Goal: Task Accomplishment & Management: Manage account settings

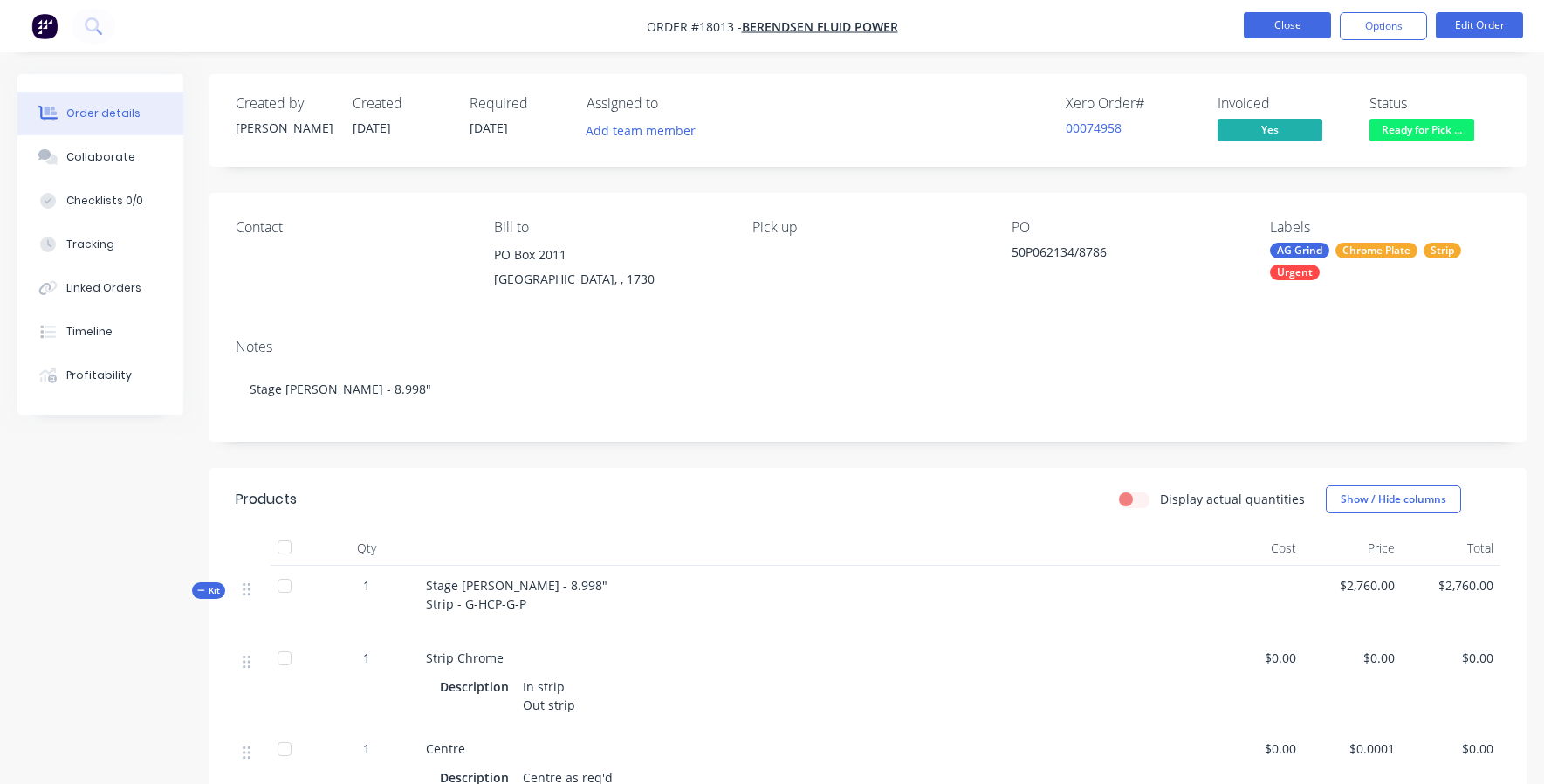
click at [1263, 18] on button "Close" at bounding box center [1287, 25] width 87 height 26
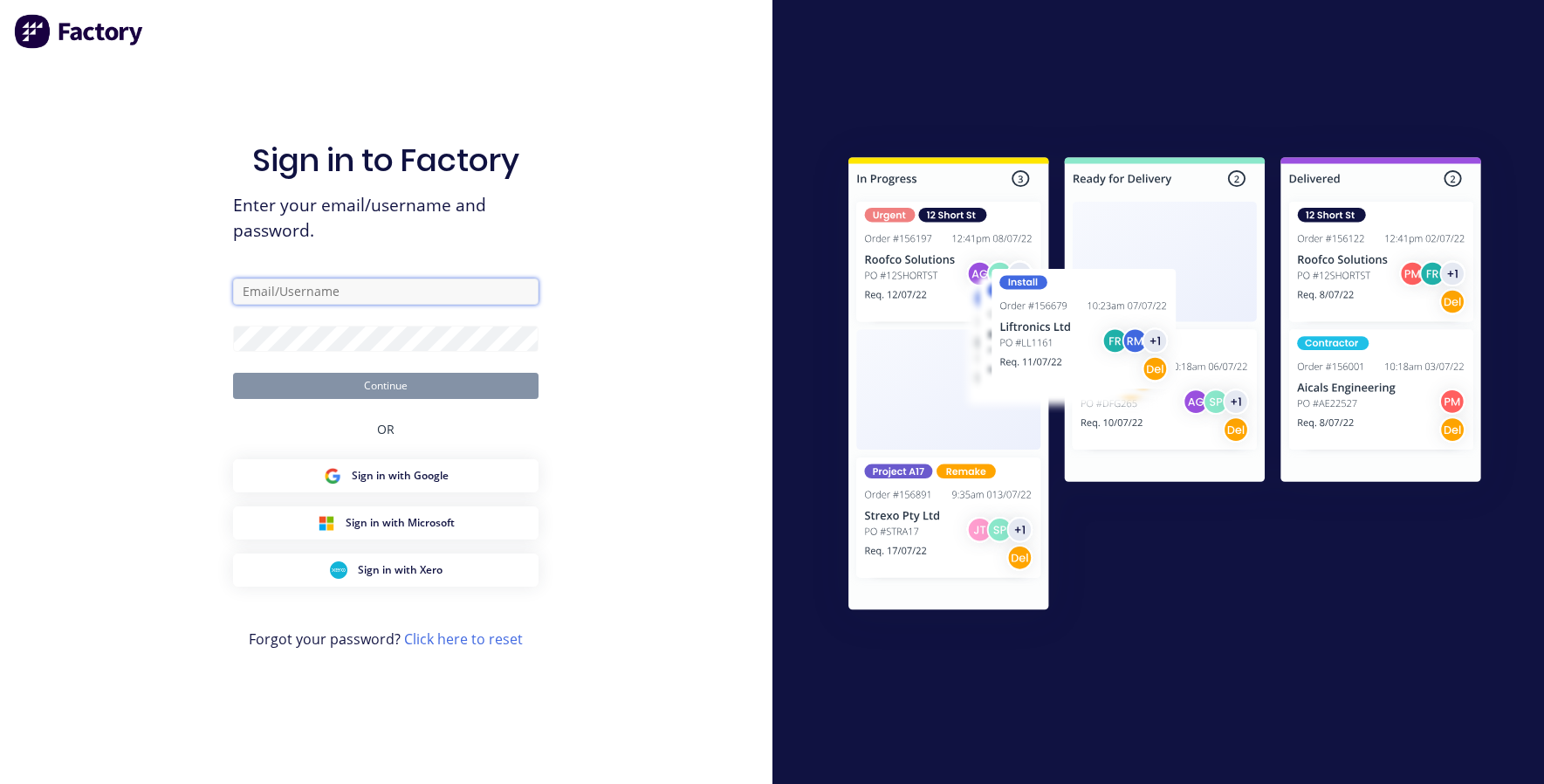
type input "david@toolchromecompany.com.au"
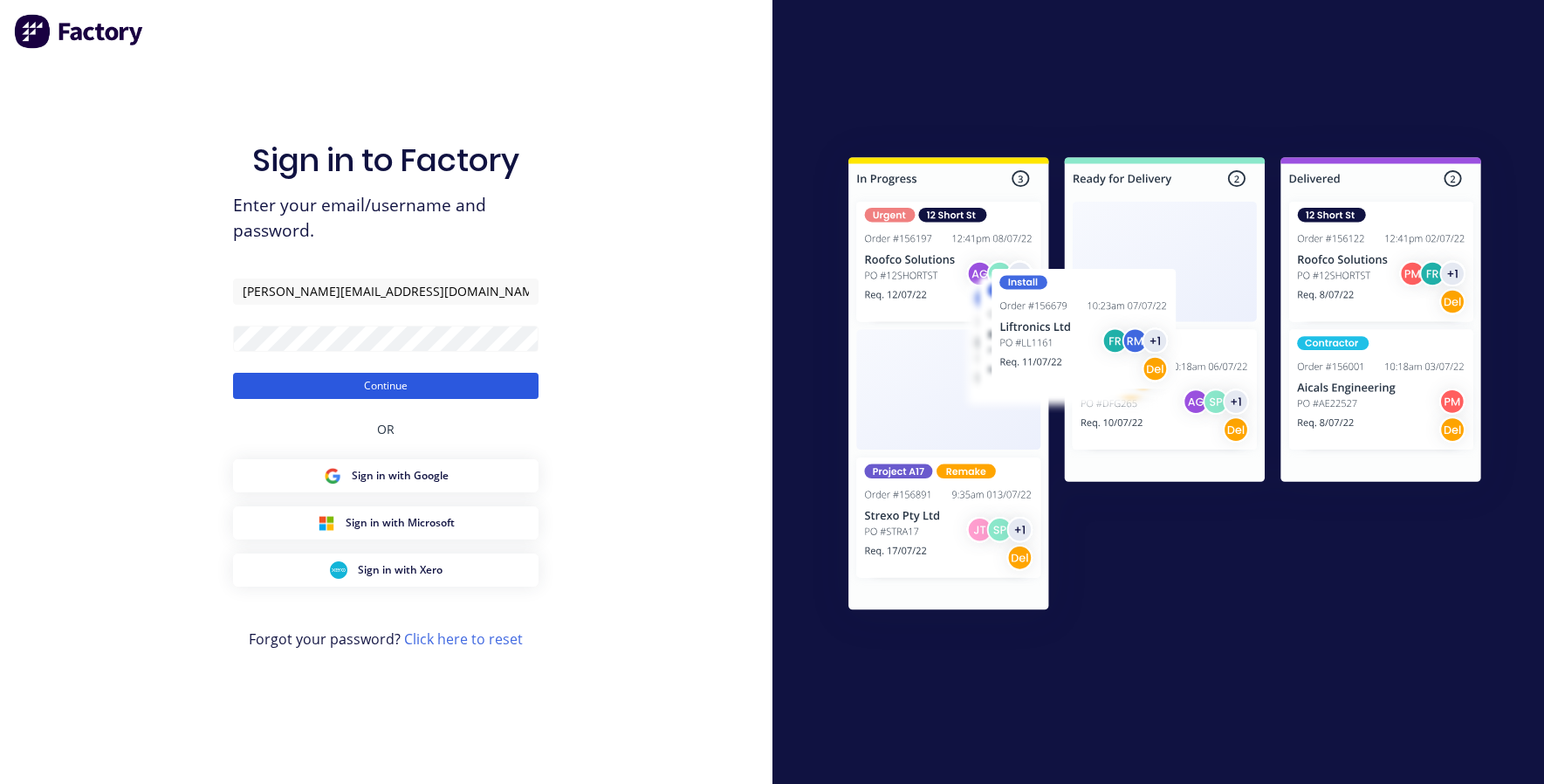
click at [395, 391] on button "Continue" at bounding box center [386, 386] width 306 height 26
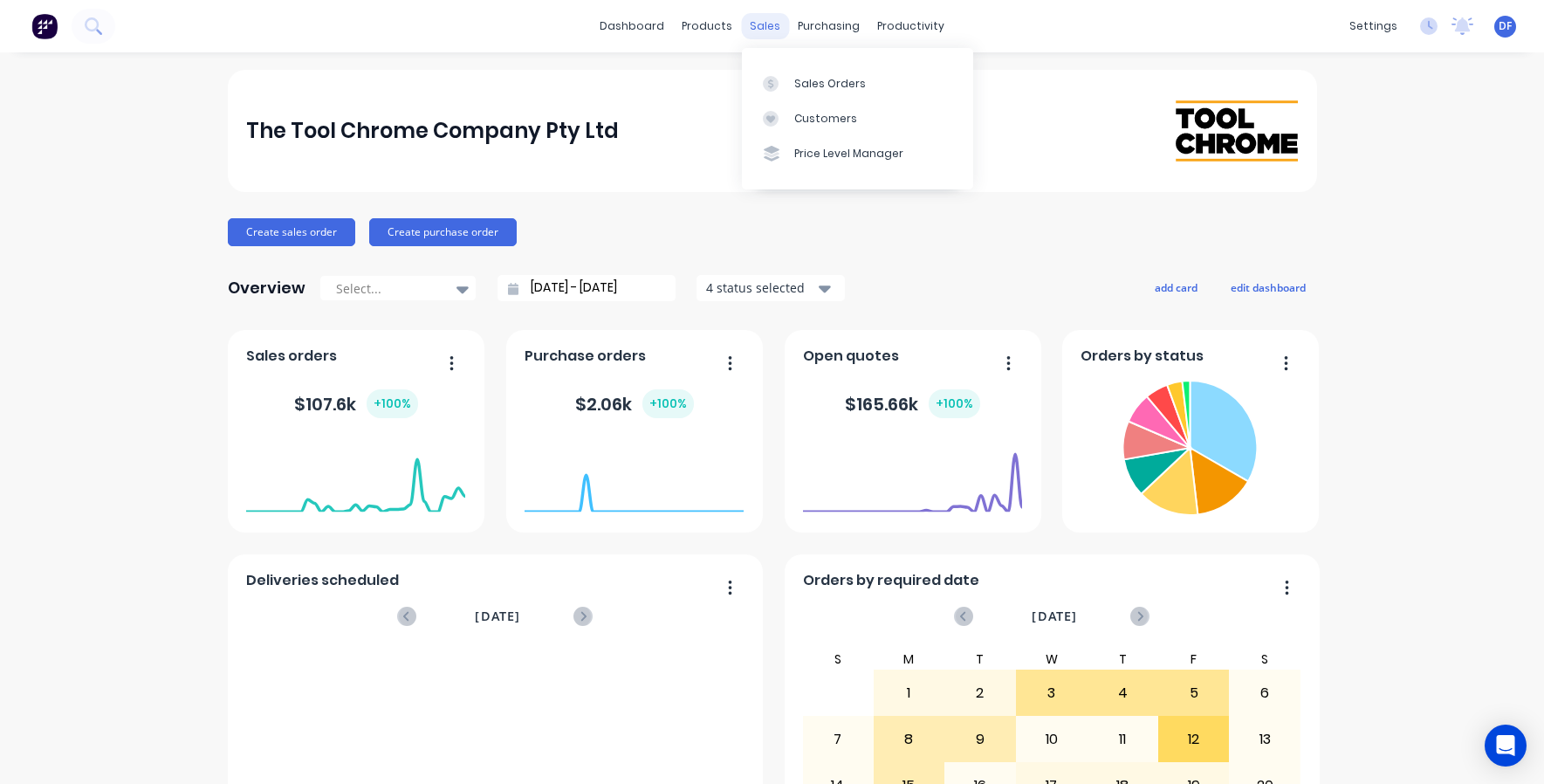
click at [768, 28] on div "sales" at bounding box center [765, 26] width 48 height 26
click at [840, 81] on div "Sales Orders" at bounding box center [829, 83] width 71 height 16
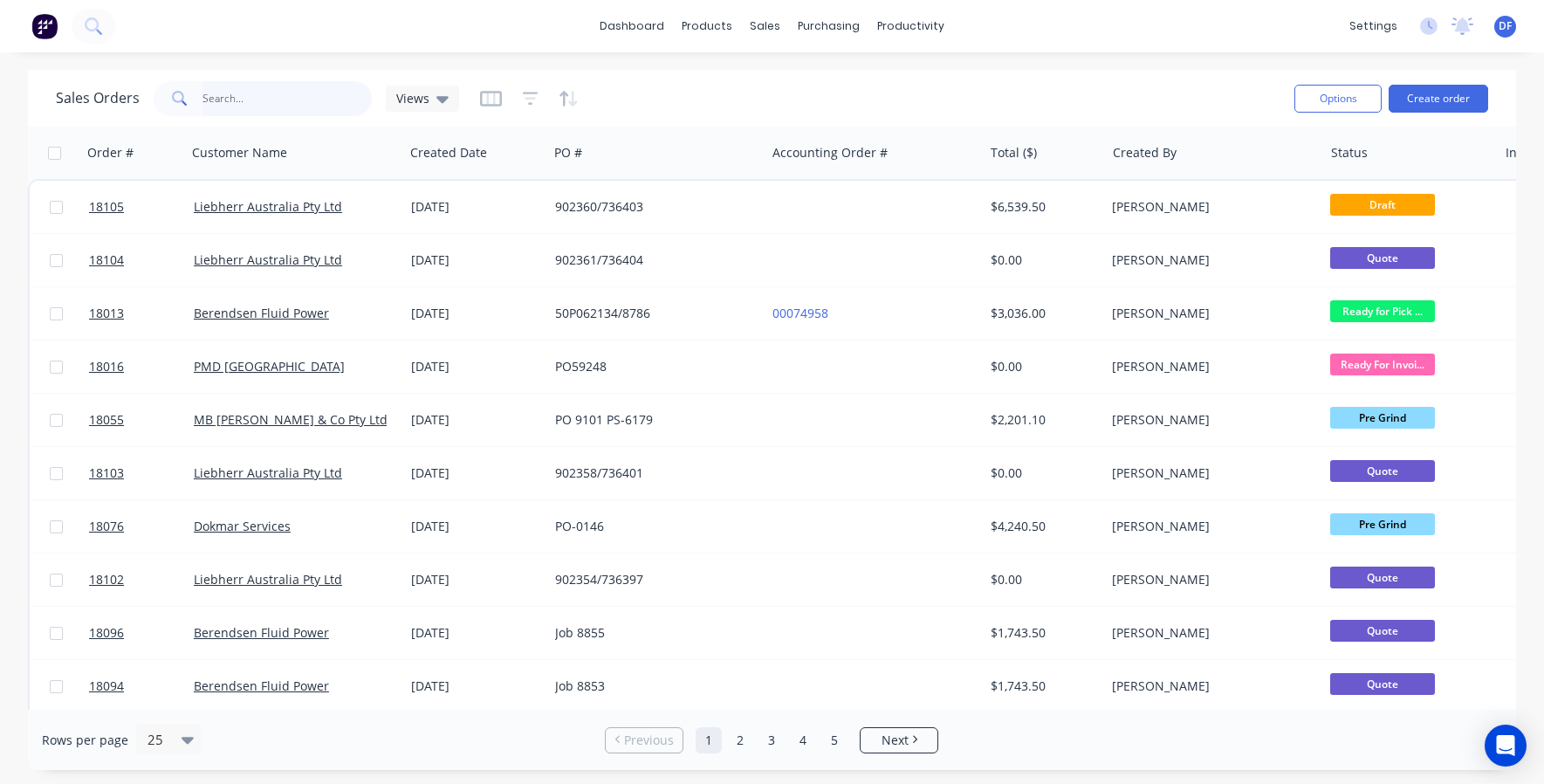
click at [266, 89] on input "text" at bounding box center [287, 99] width 171 height 35
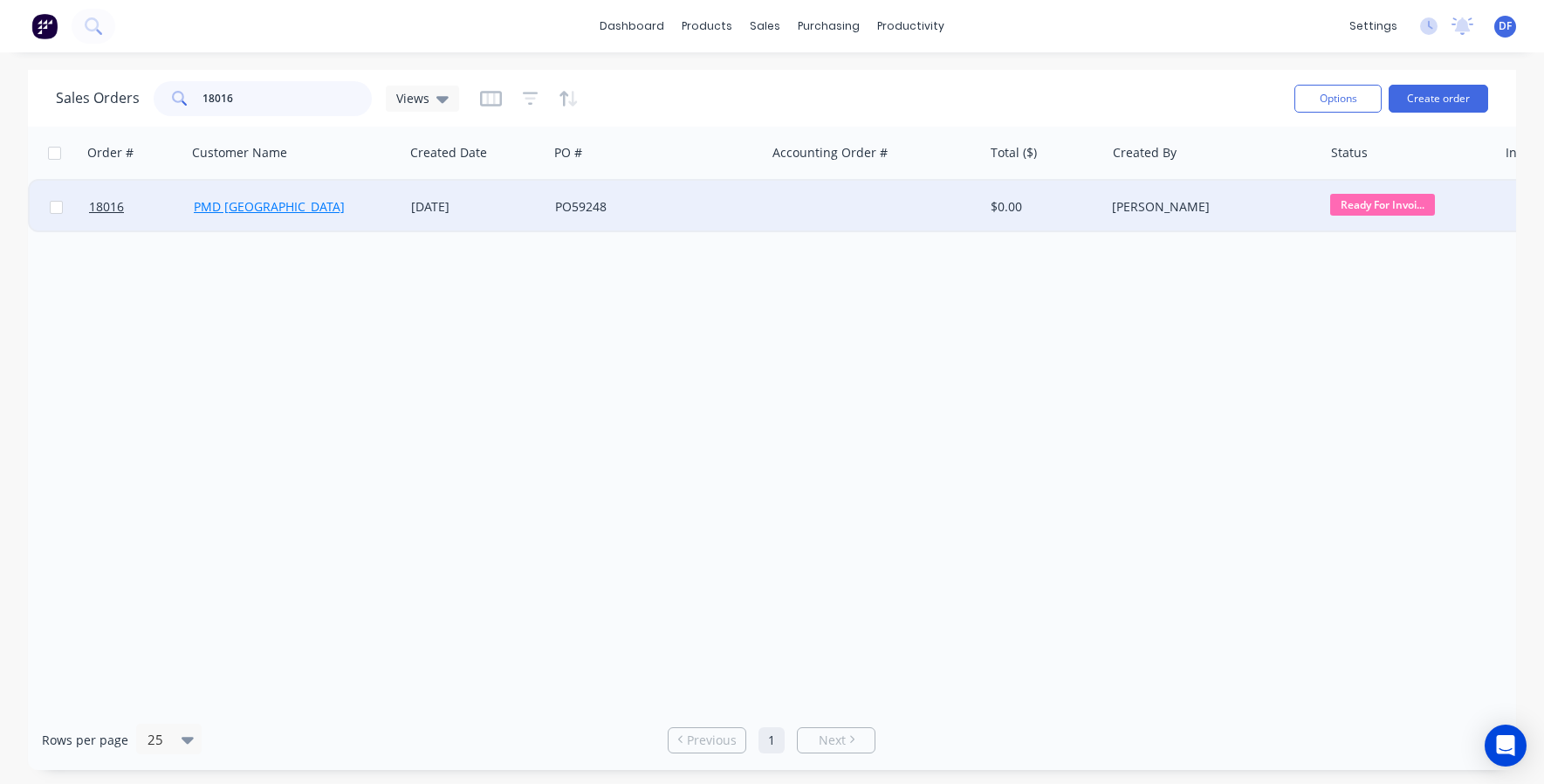
type input "18016"
click at [233, 203] on link "PMD Australia" at bounding box center [269, 207] width 151 height 17
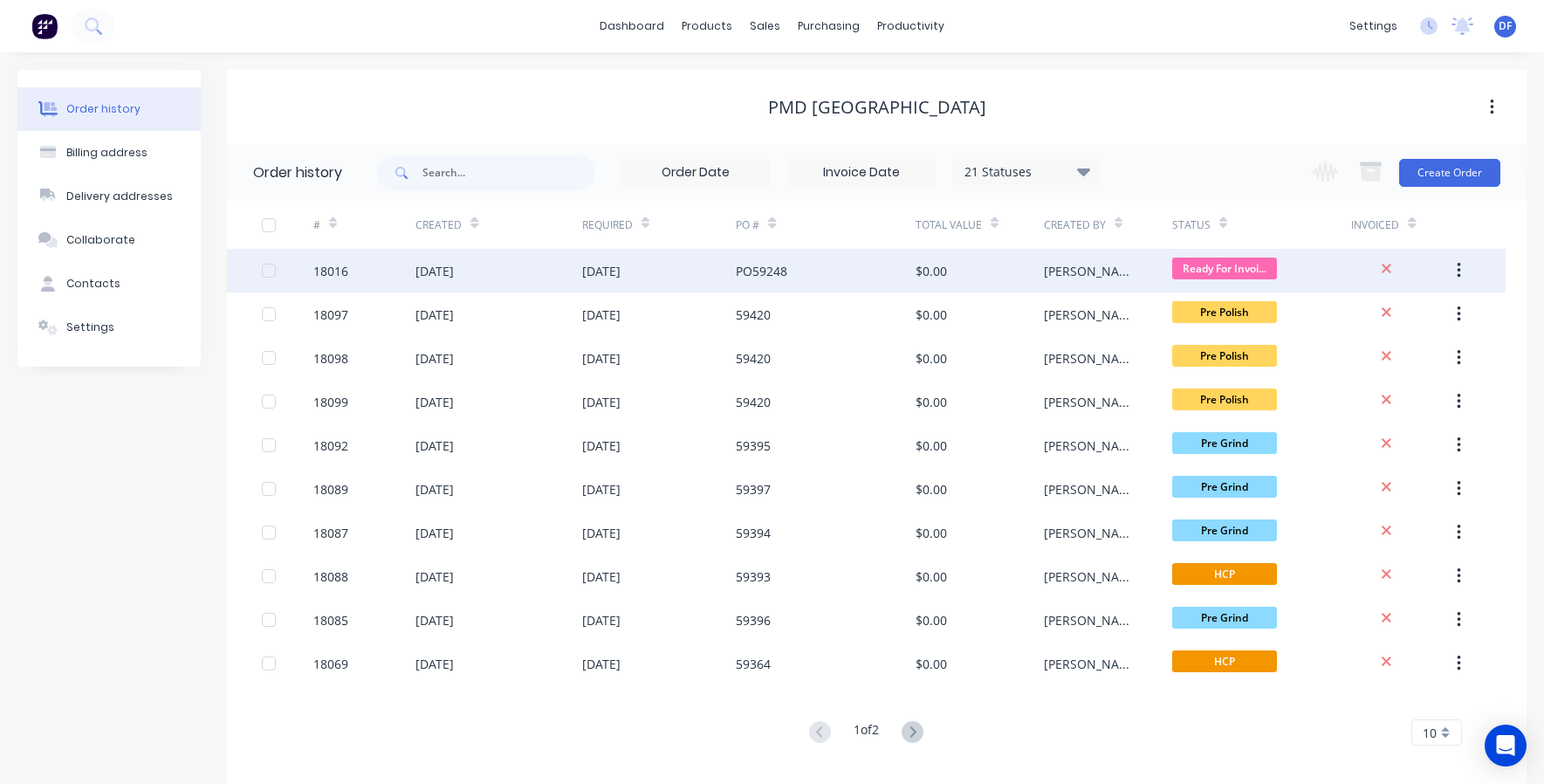
click at [437, 273] on div "19 Aug 2025" at bounding box center [434, 271] width 38 height 19
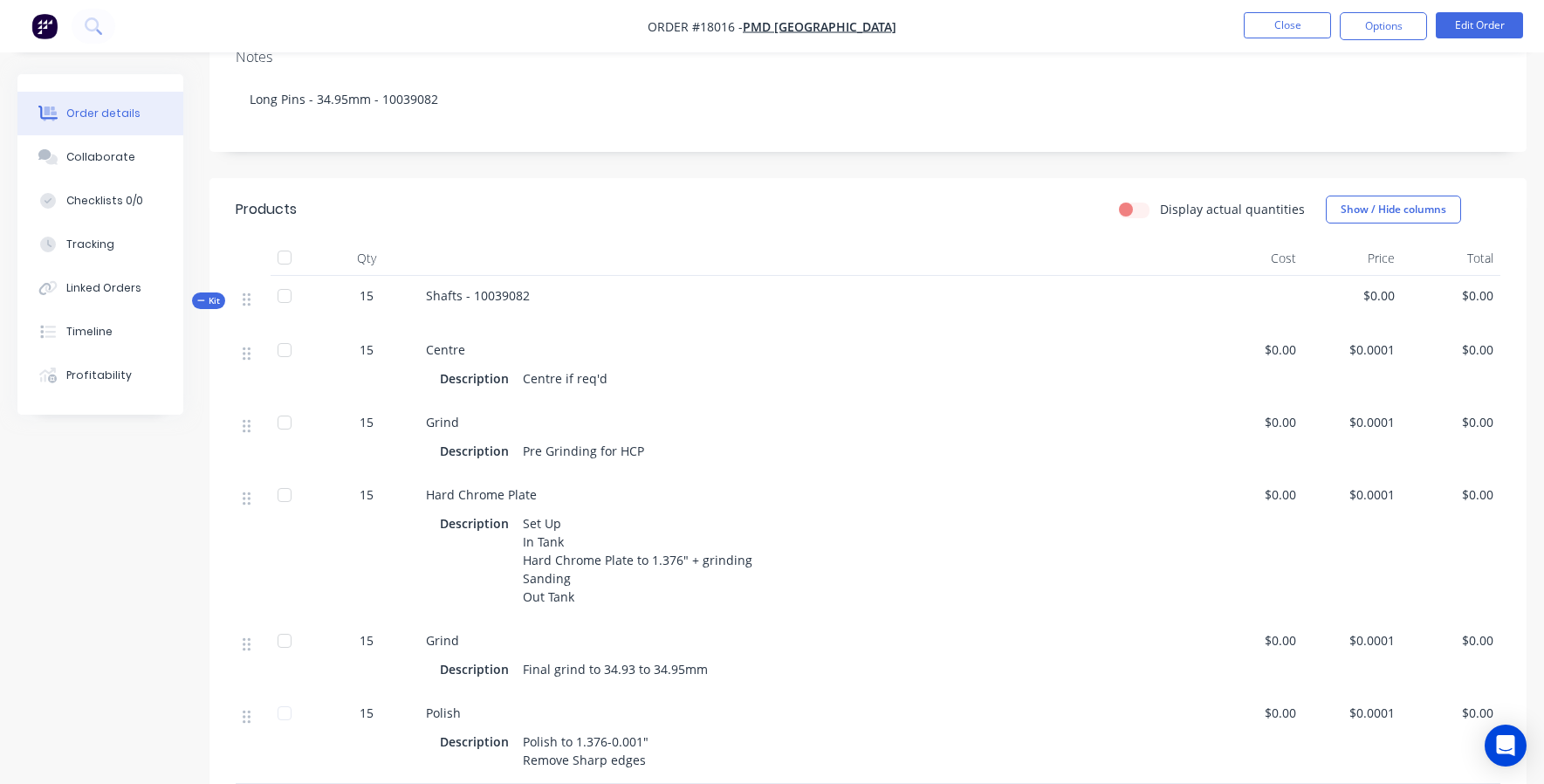
scroll to position [309, 0]
click at [1278, 411] on span "$0.00" at bounding box center [1253, 420] width 84 height 19
click at [1474, 13] on button "Edit Order" at bounding box center [1479, 25] width 87 height 26
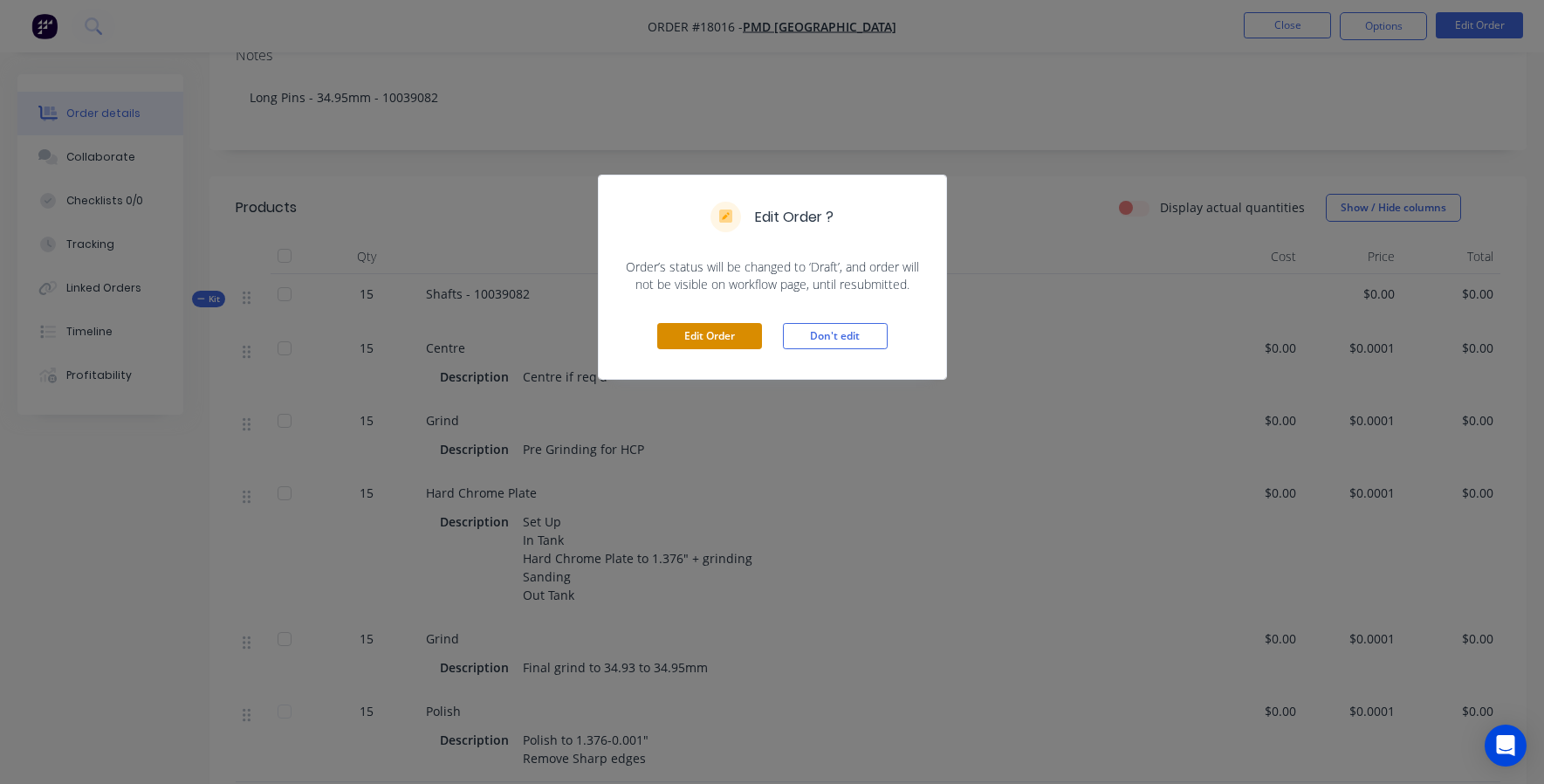
click at [708, 337] on button "Edit Order" at bounding box center [709, 335] width 105 height 26
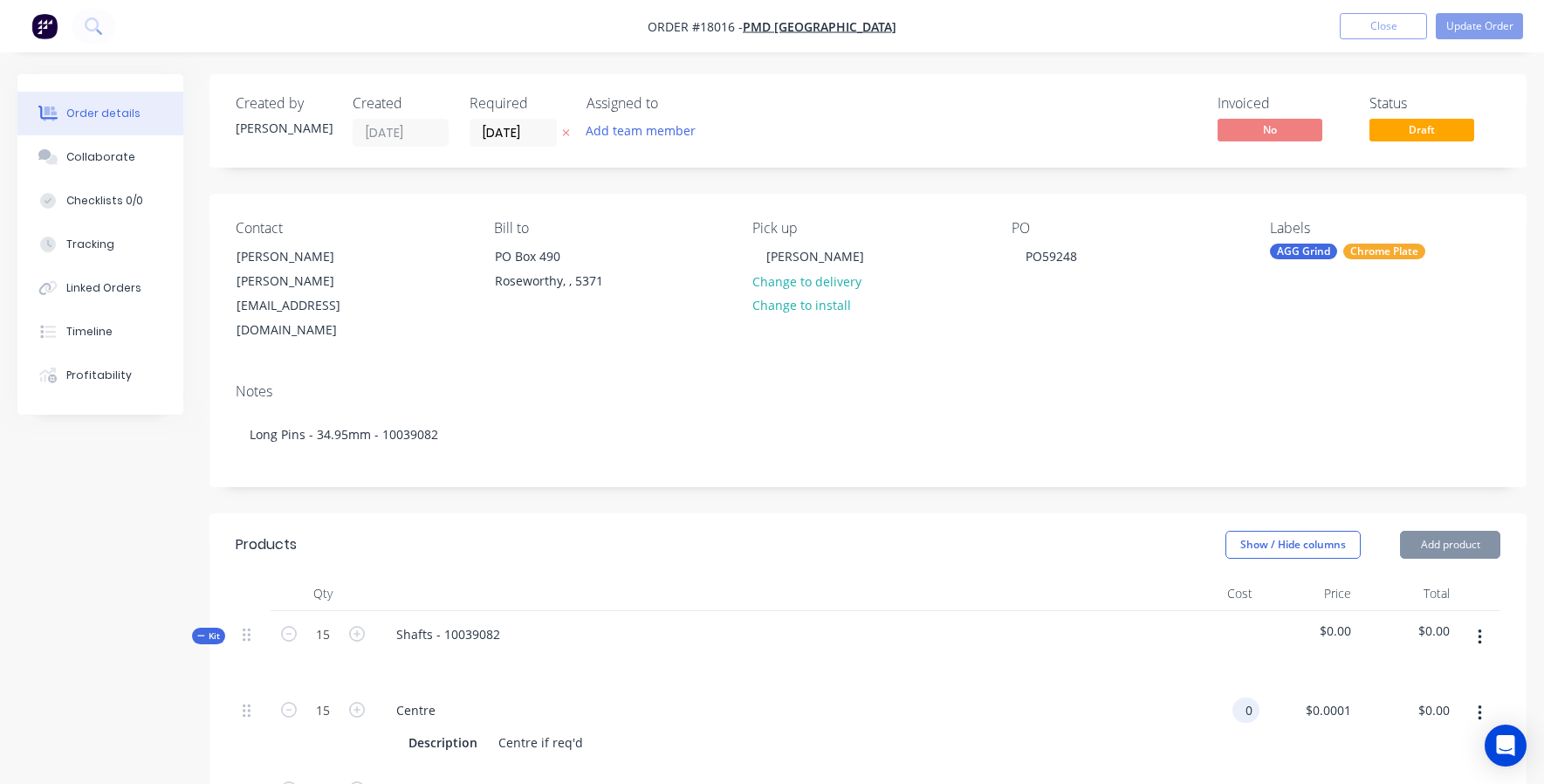
click at [1238, 697] on div "0 0" at bounding box center [1246, 709] width 27 height 25
type input "$0.00"
click at [1136, 697] on div "Centre" at bounding box center [767, 709] width 771 height 25
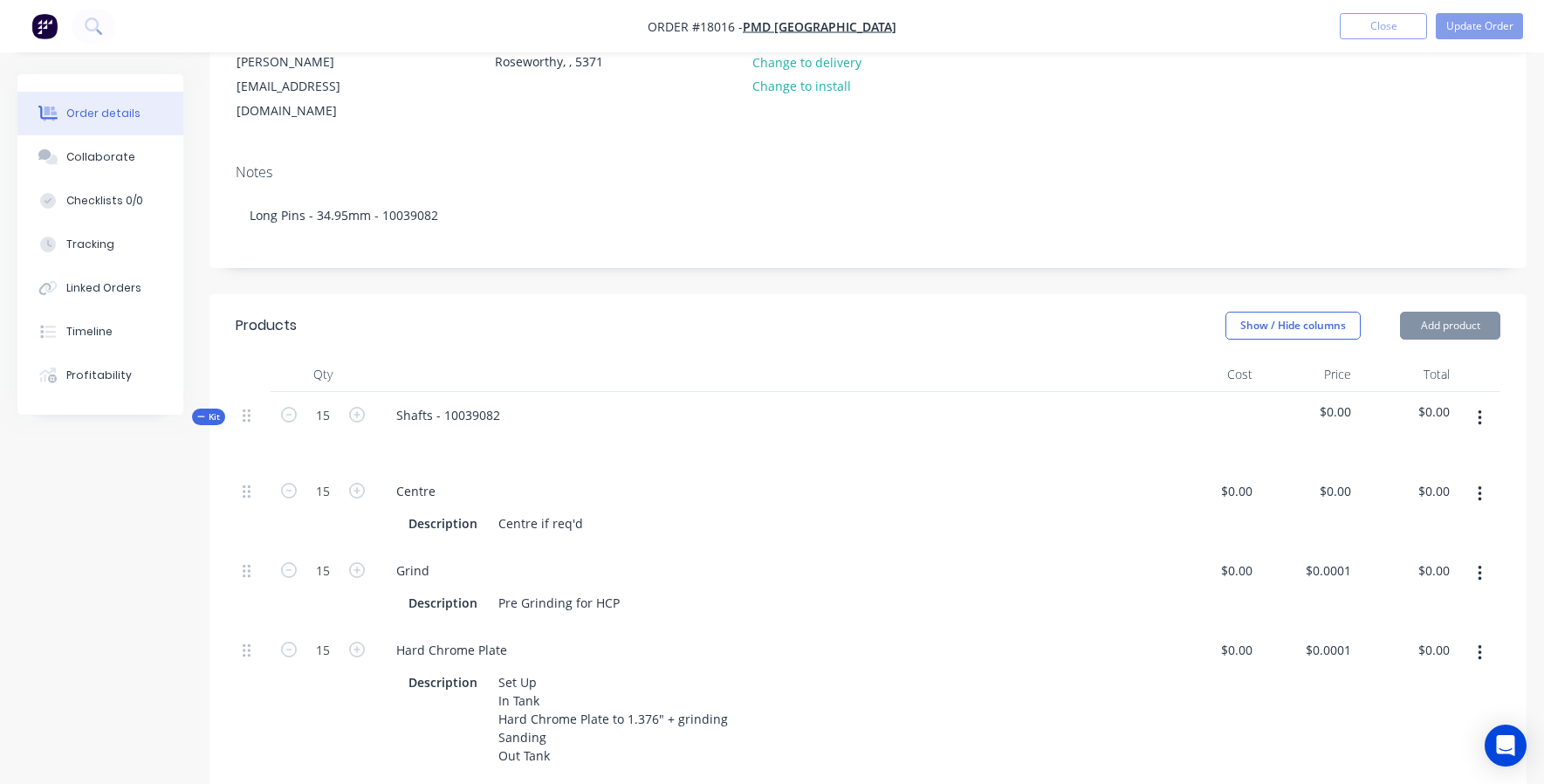
scroll to position [297, 0]
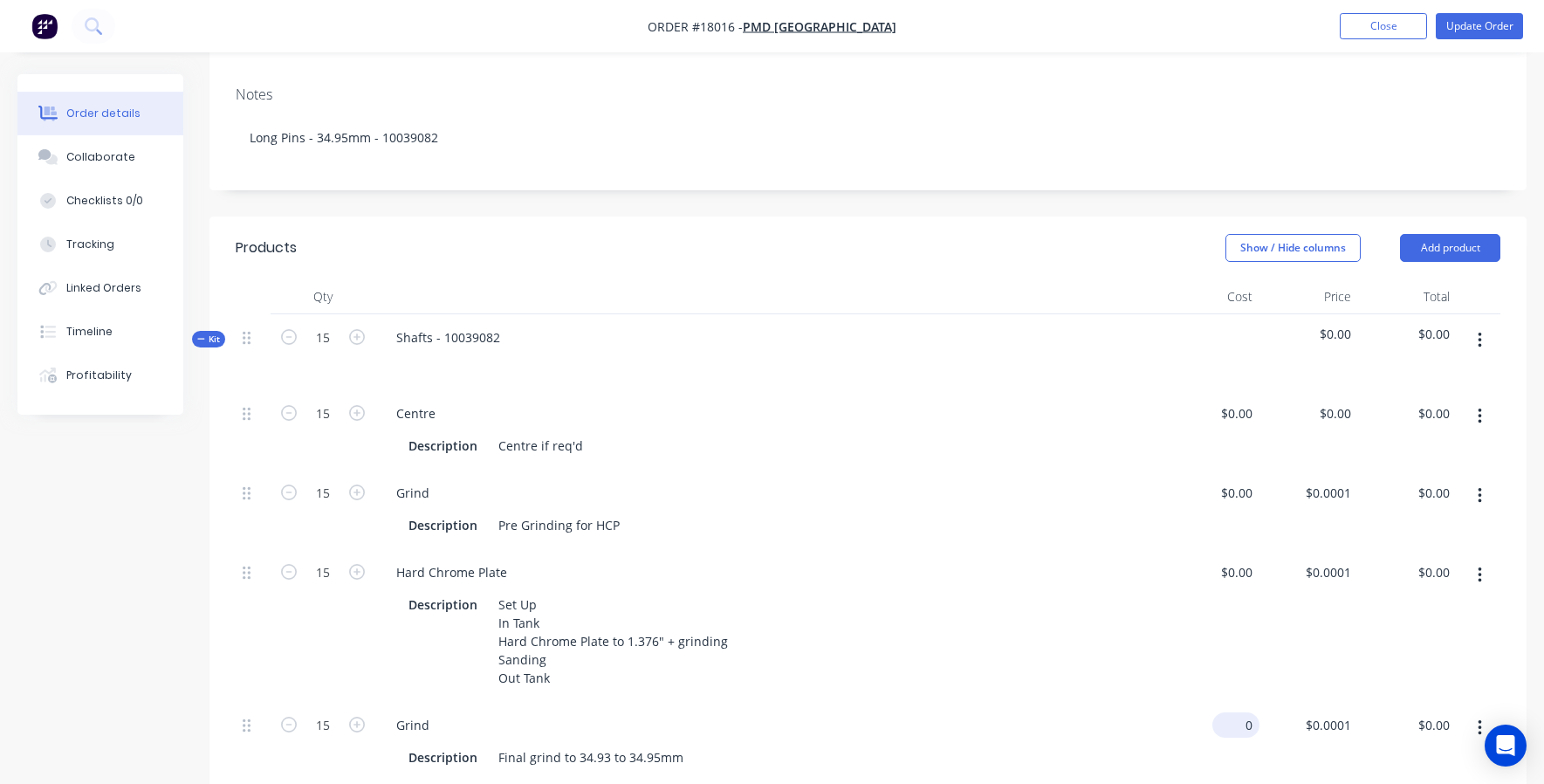
click at [1233, 712] on div "0 $0.00" at bounding box center [1235, 724] width 47 height 25
type input "$16.00"
type input "$240.00"
click at [1171, 639] on div "$0.00 $0.00" at bounding box center [1209, 625] width 98 height 153
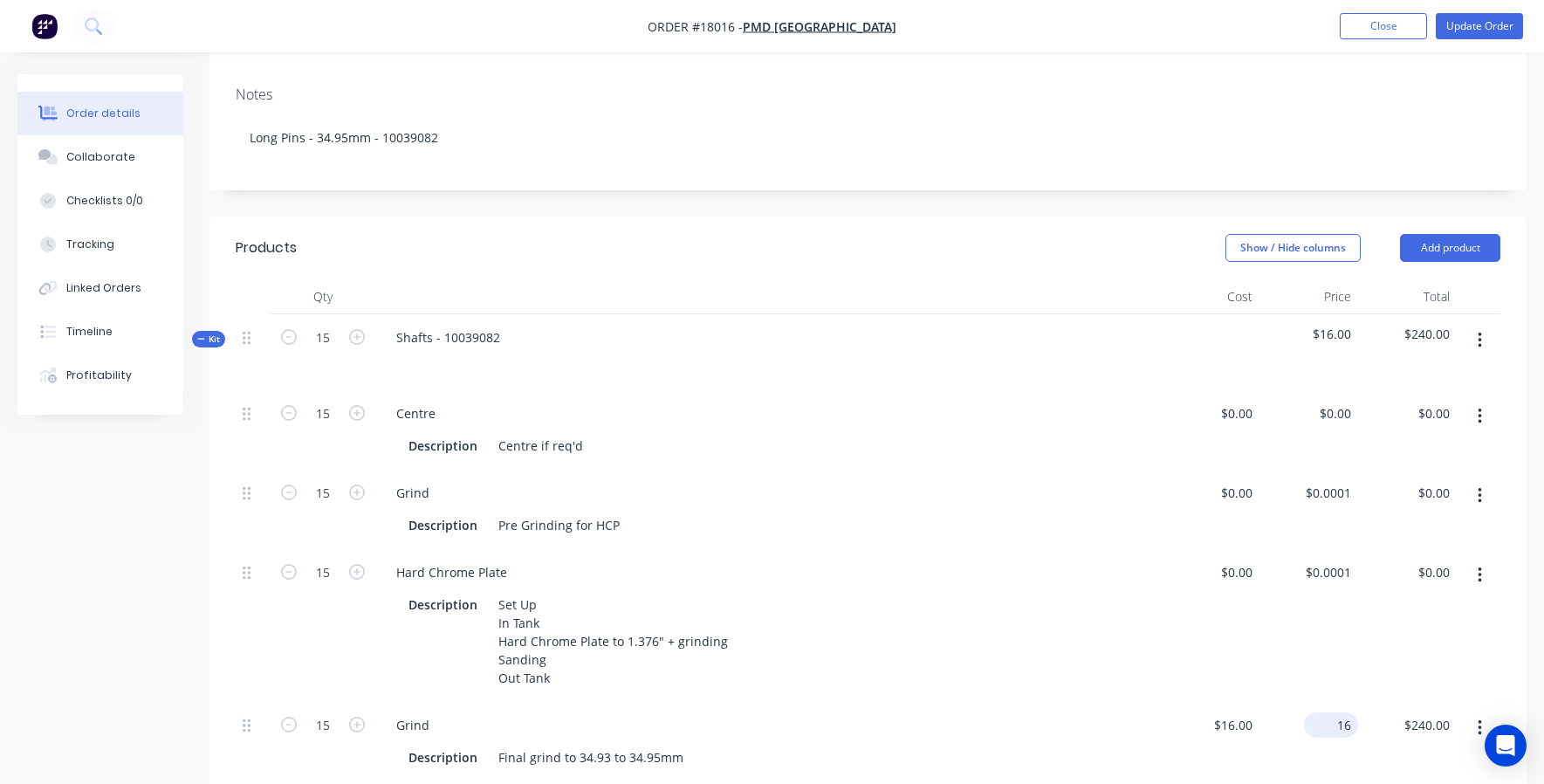
click at [1325, 702] on div "16 $16.00" at bounding box center [1309, 741] width 98 height 80
click at [1325, 702] on div "$16.00 $16.00" at bounding box center [1309, 741] width 98 height 80
click at [1325, 702] on div "16 $16.00" at bounding box center [1309, 741] width 98 height 80
type input "$0.00"
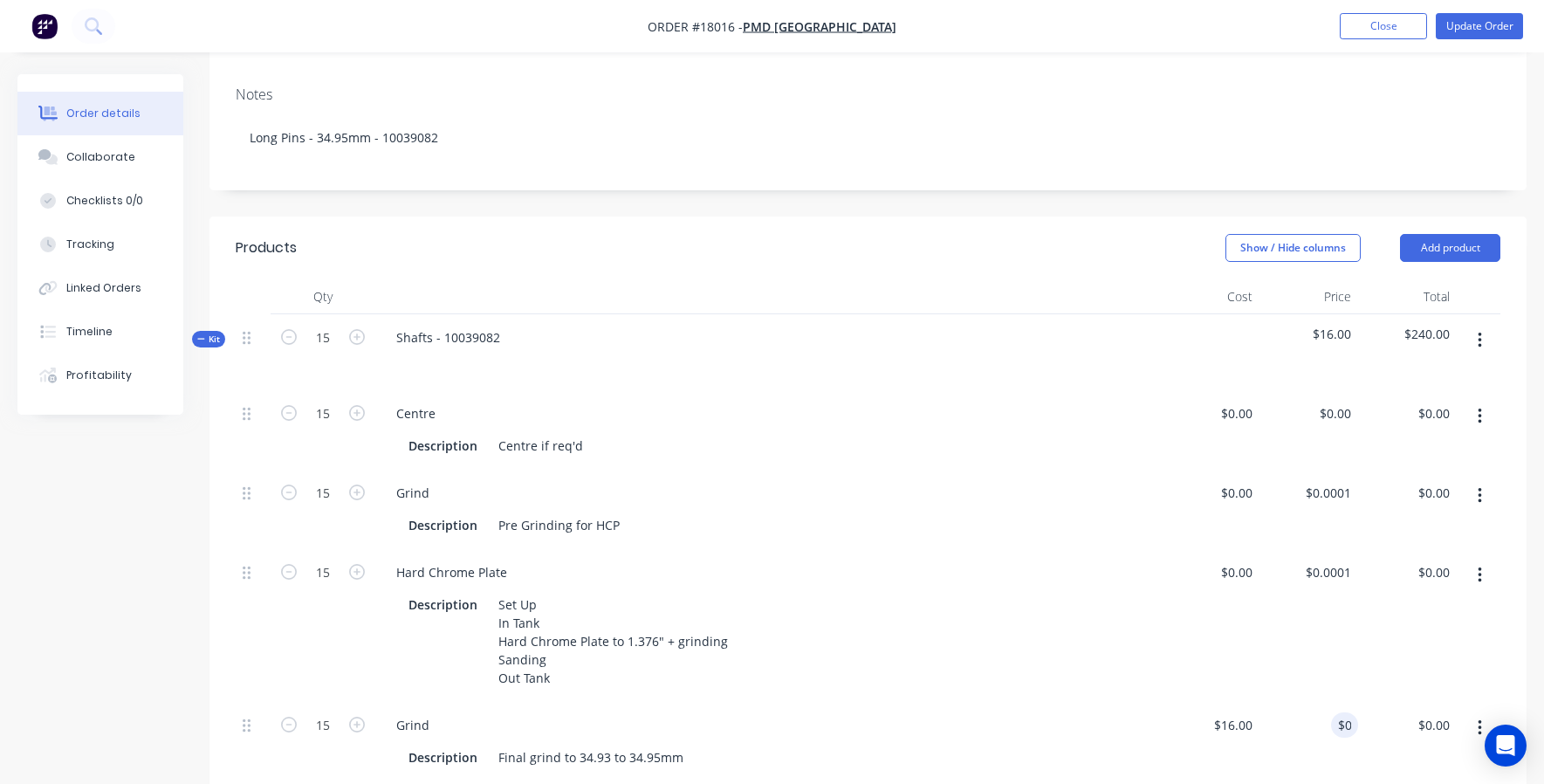
click at [1210, 627] on div "$0.00 $0.00" at bounding box center [1209, 625] width 98 height 153
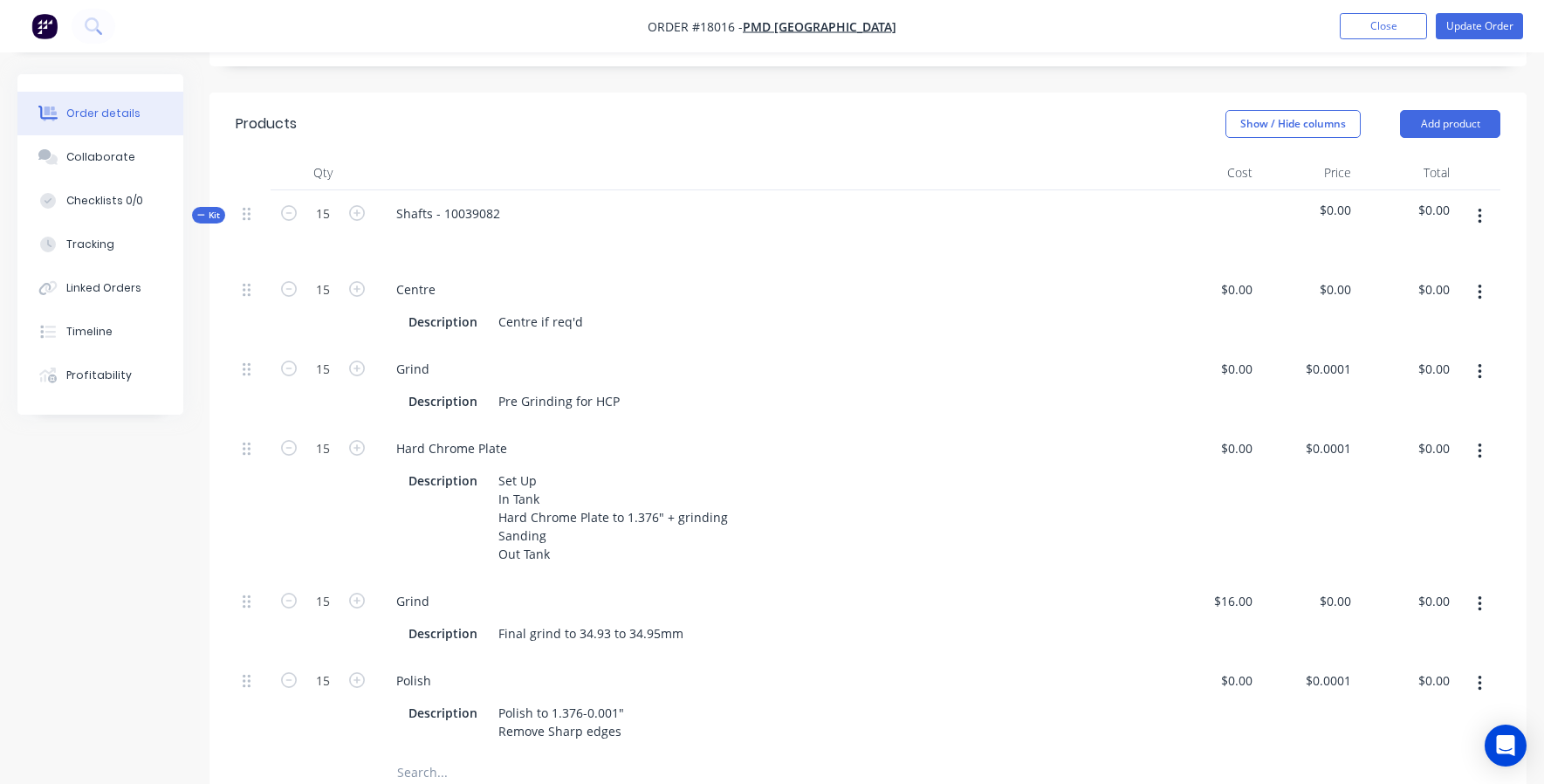
scroll to position [491, 0]
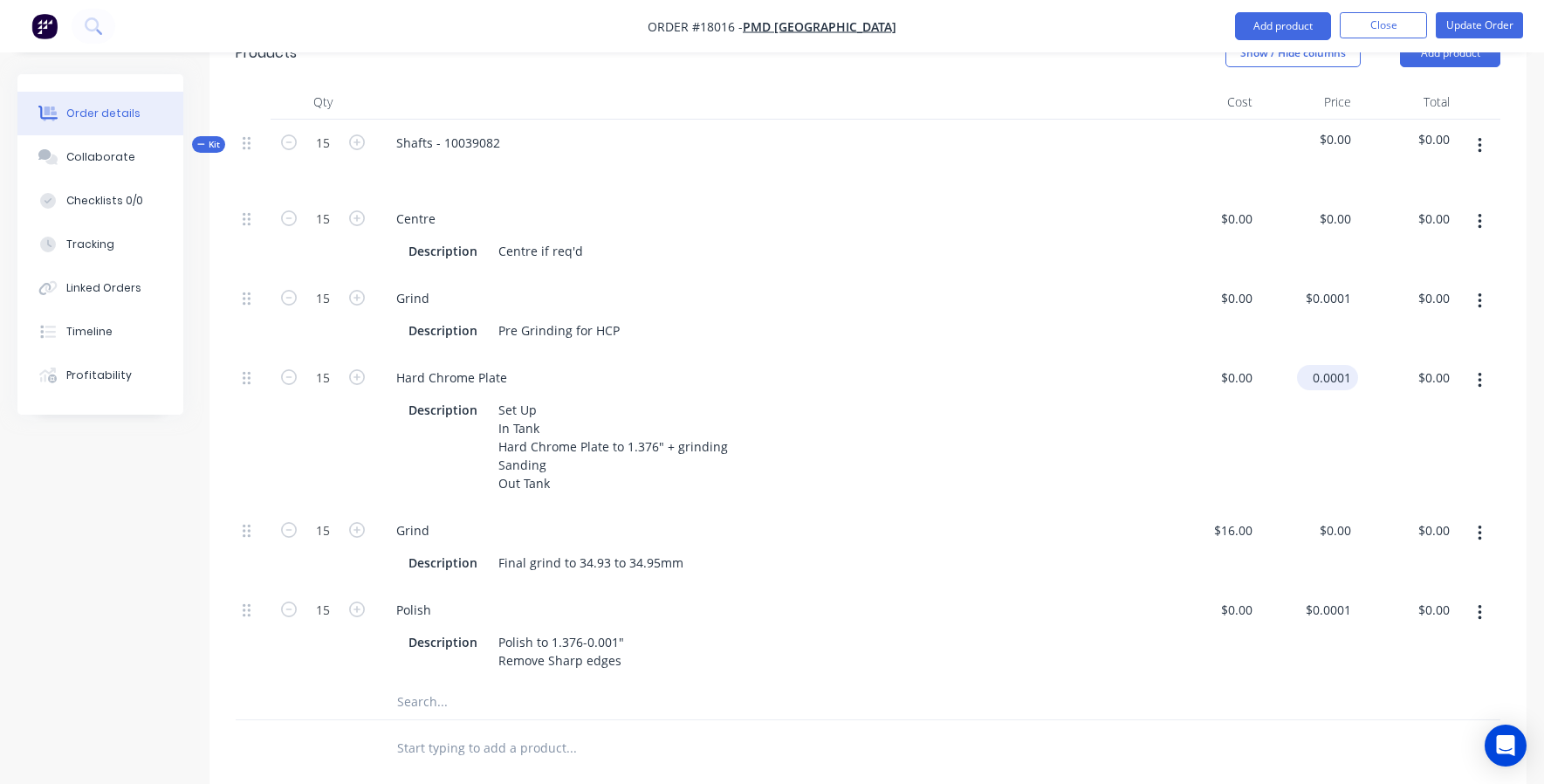
click at [1331, 365] on input "0.0001" at bounding box center [1331, 377] width 54 height 25
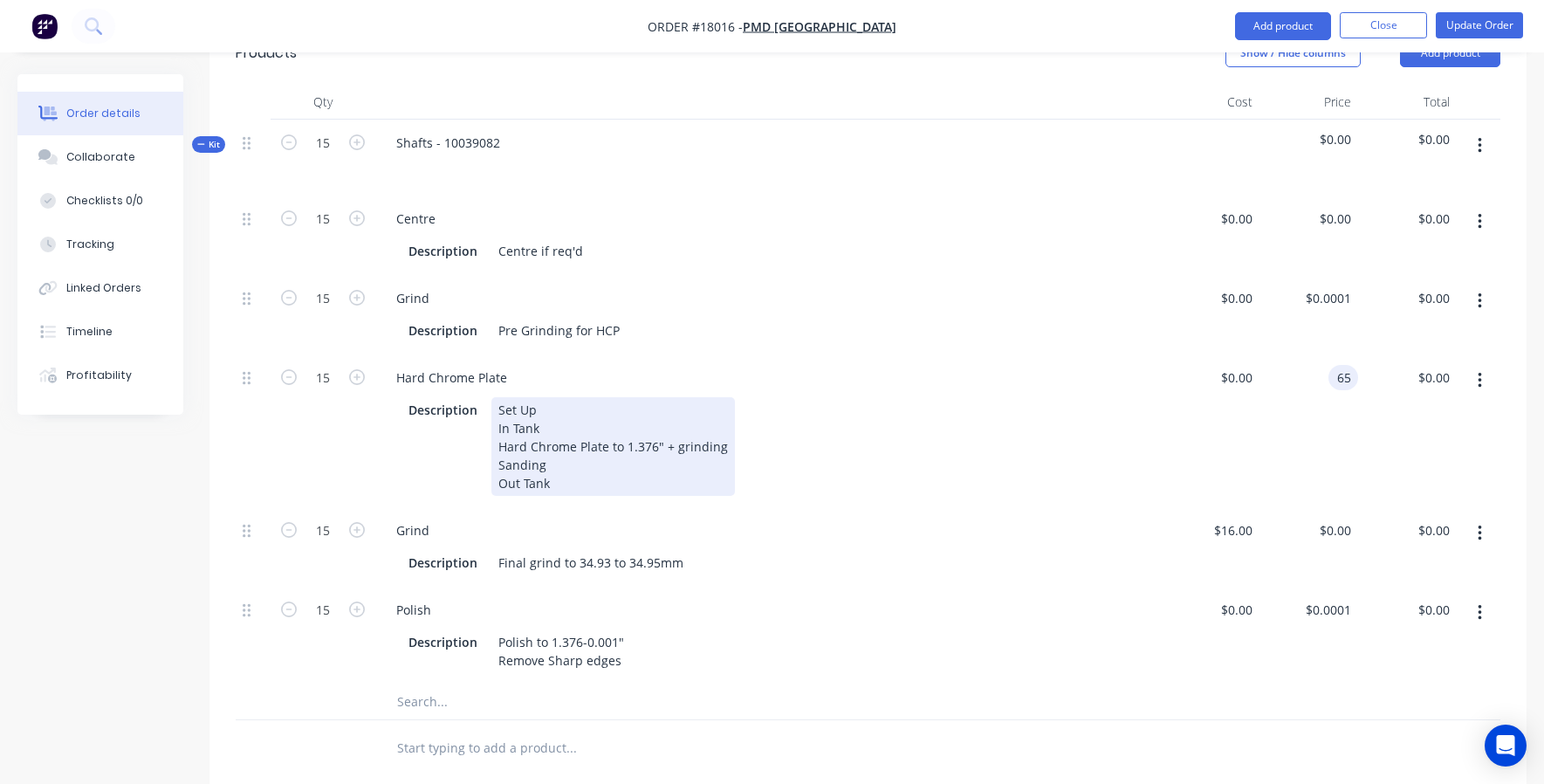
type input "$65.00"
type input "$975.00"
click at [1127, 448] on div "Description Set Up In Tank Hard Chrome Plate to 1.376" + grinding Sanding Out T…" at bounding box center [764, 446] width 726 height 98
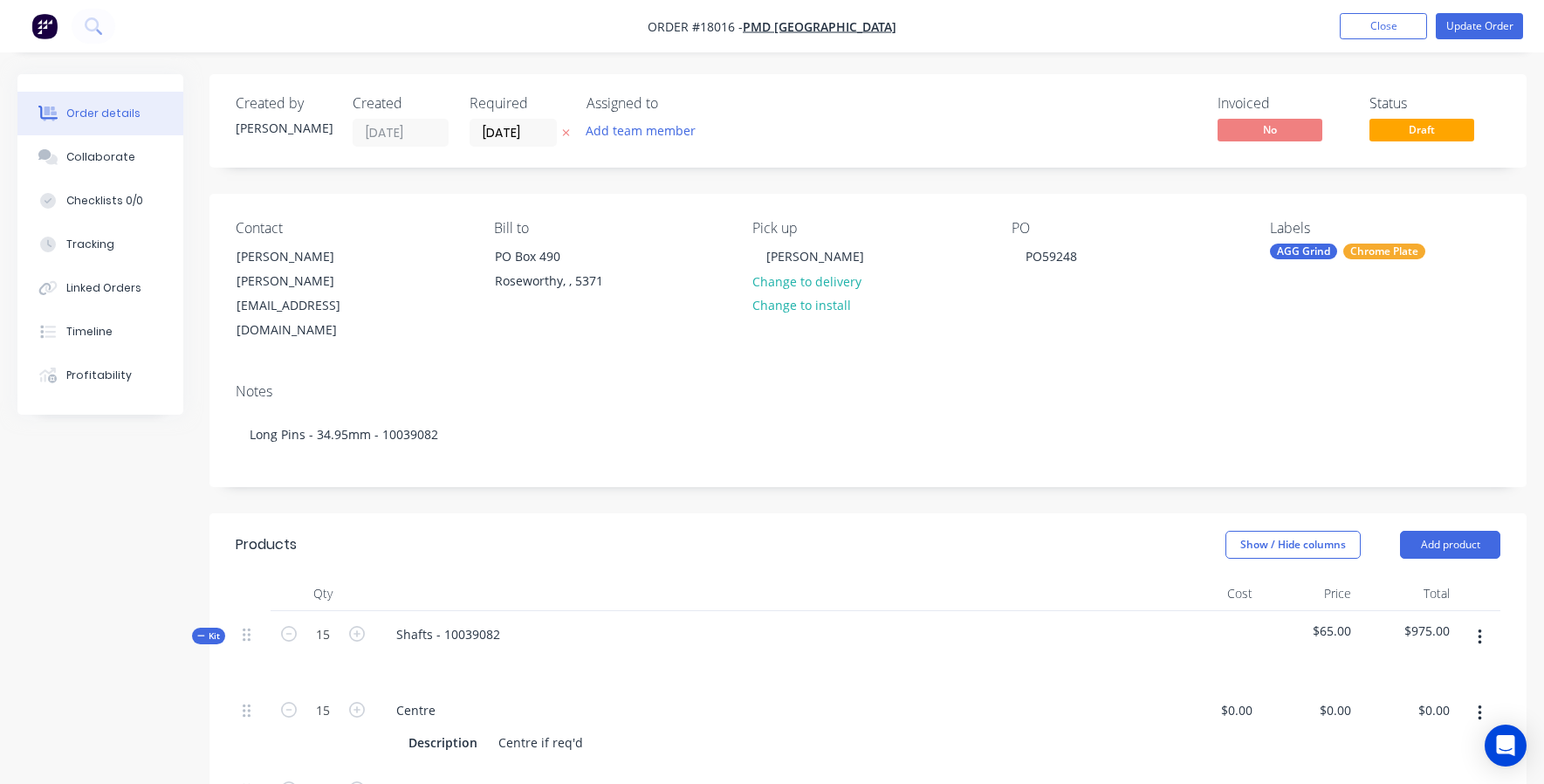
scroll to position [0, 0]
click at [1475, 22] on button "Update Order" at bounding box center [1479, 26] width 87 height 26
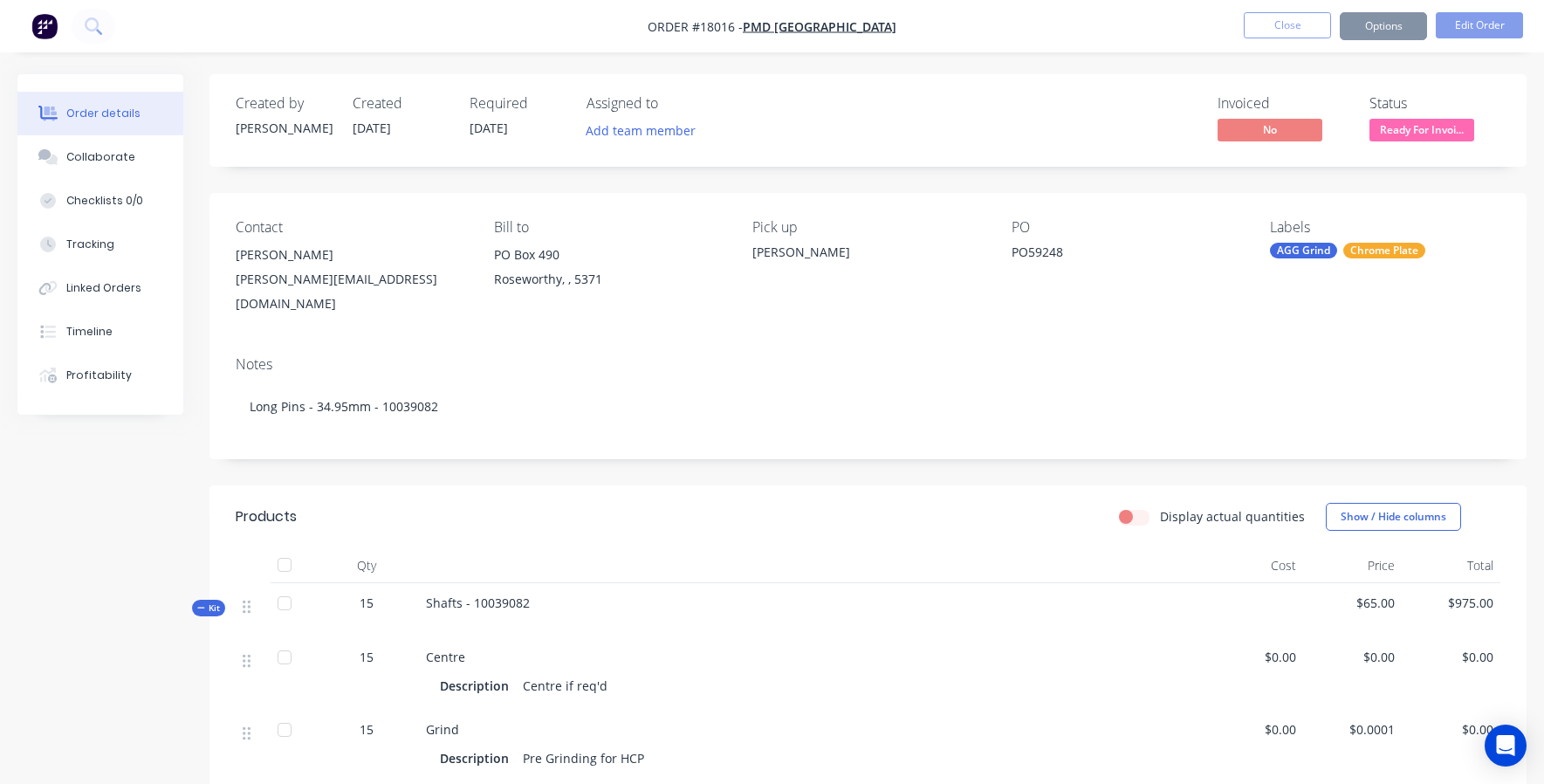
click at [1196, 356] on div "Notes" at bounding box center [867, 364] width 1264 height 17
click at [1369, 25] on button "Options" at bounding box center [1383, 26] width 87 height 28
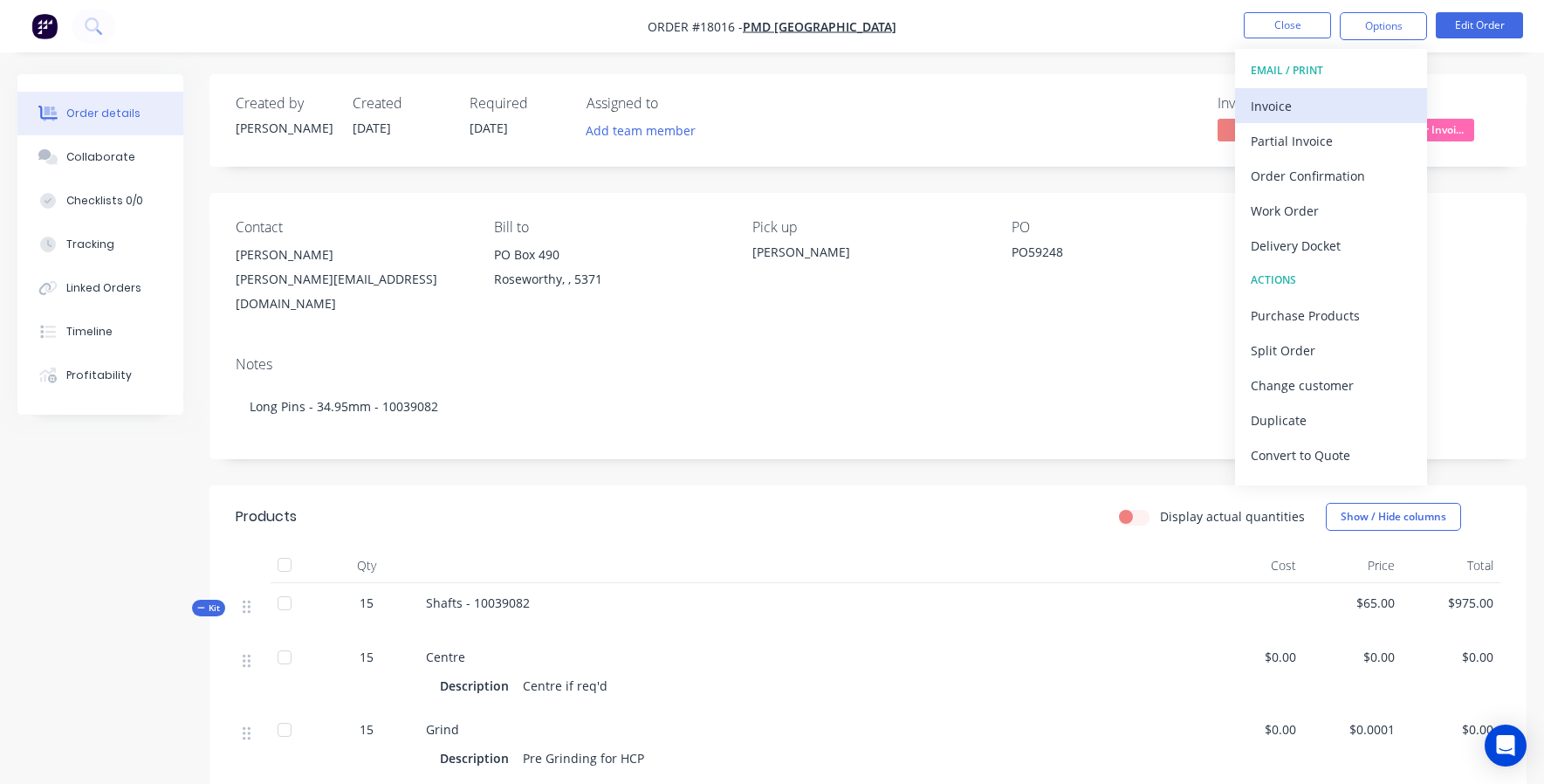
click at [1289, 104] on div "Invoice" at bounding box center [1330, 106] width 160 height 25
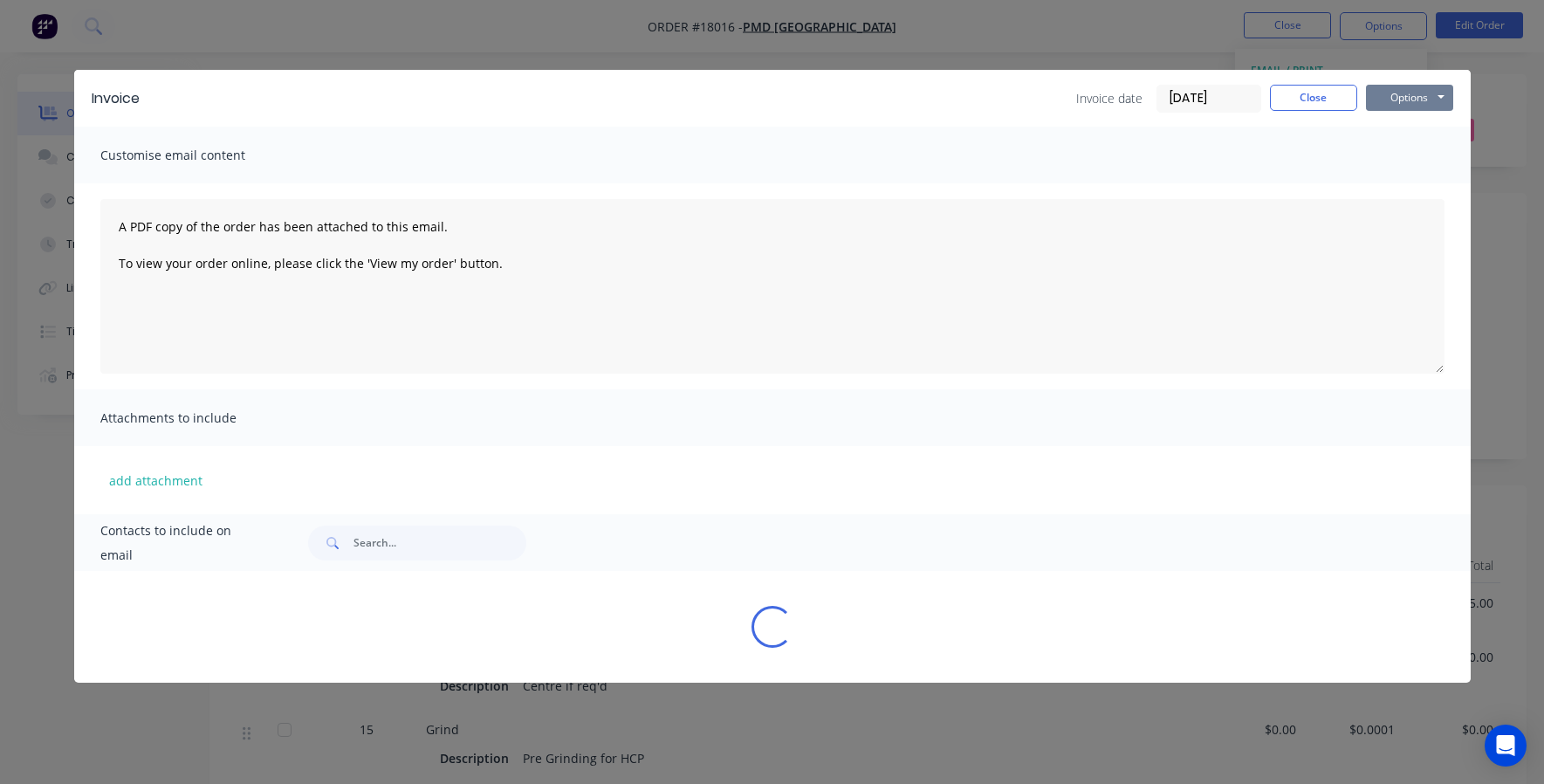
click at [1426, 100] on button "Options" at bounding box center [1410, 97] width 87 height 26
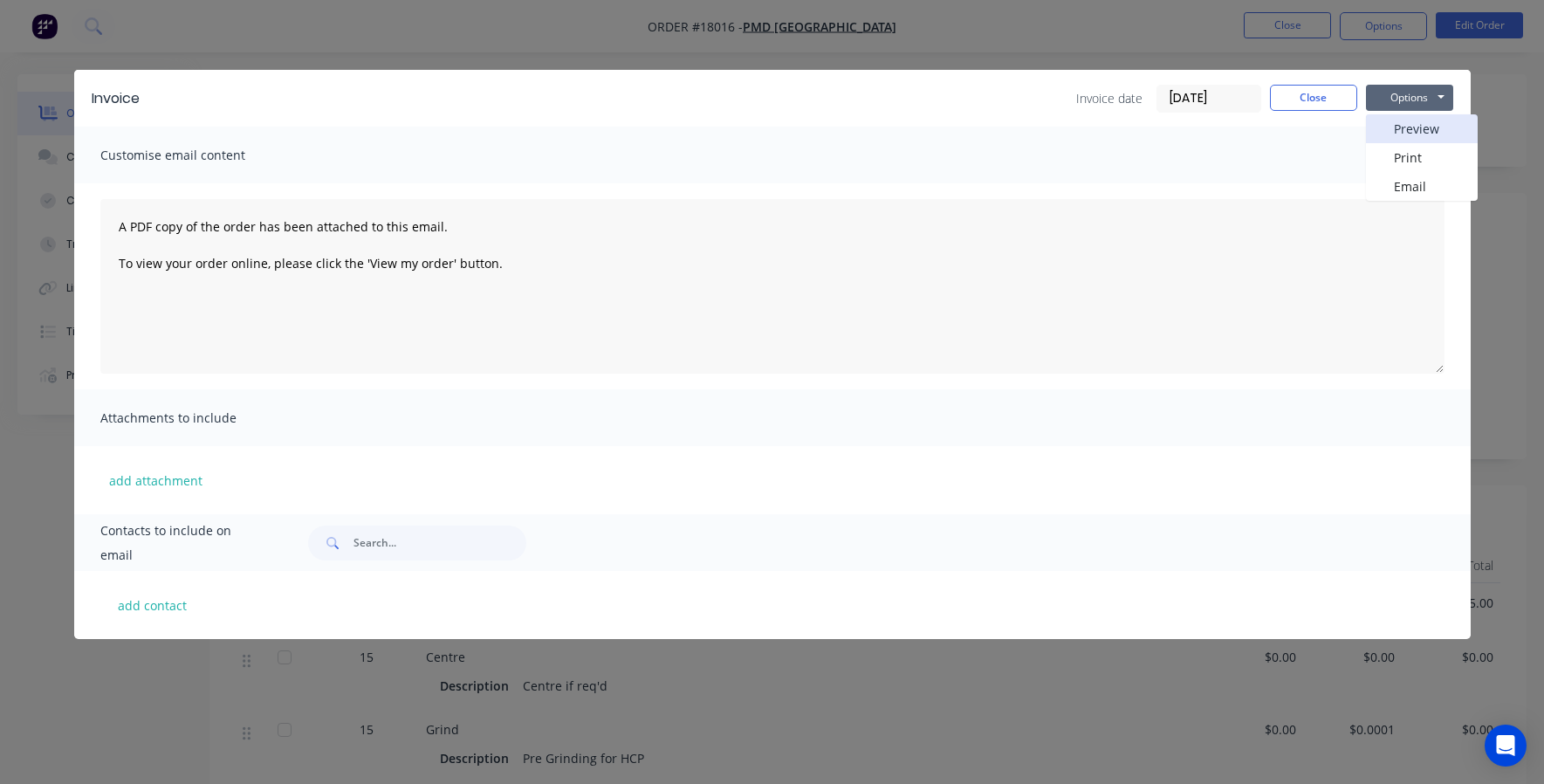
click at [1412, 126] on button "Preview" at bounding box center [1422, 128] width 112 height 29
click at [1312, 97] on button "Close" at bounding box center [1313, 97] width 87 height 26
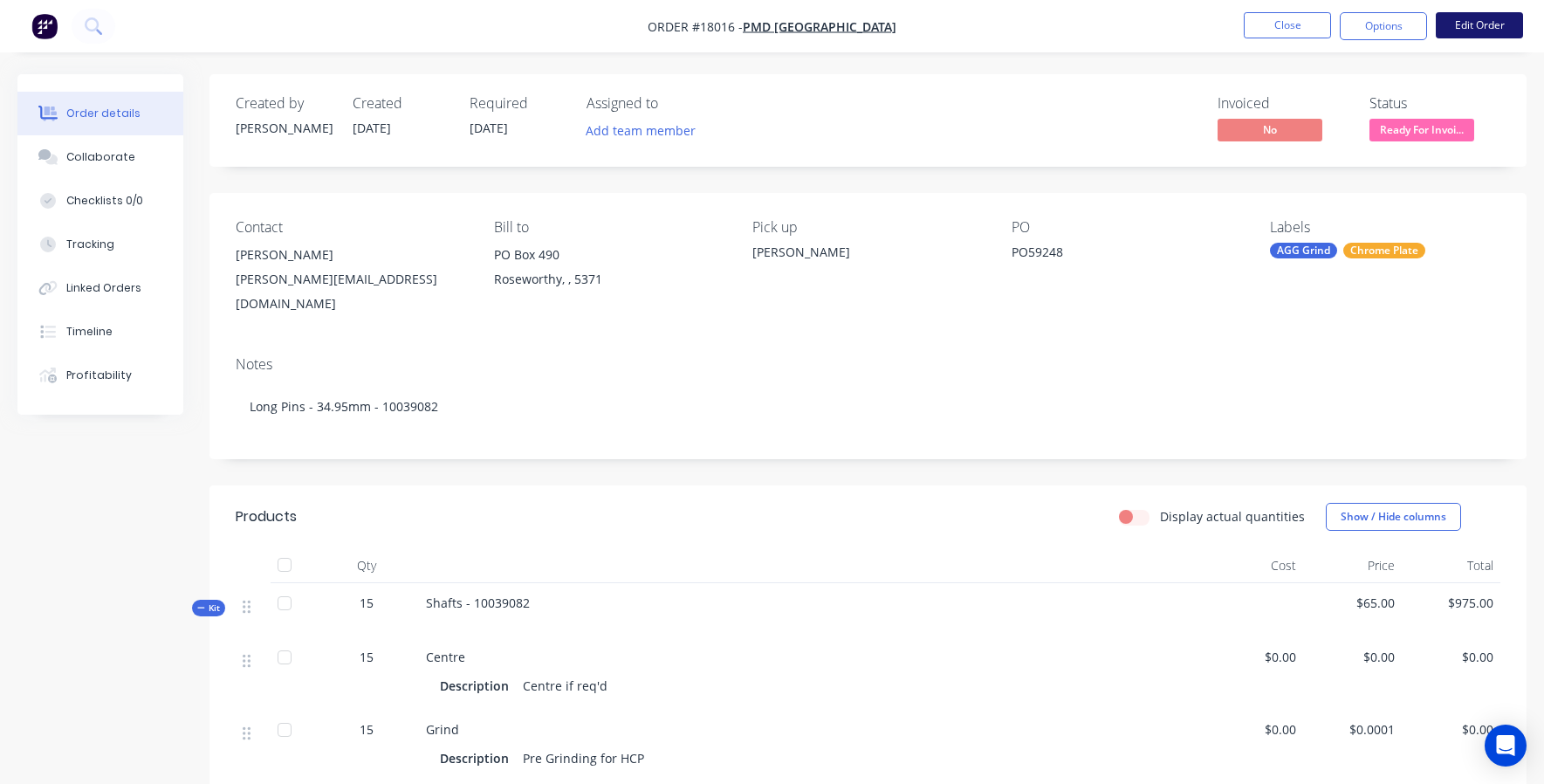
click at [1469, 22] on button "Edit Order" at bounding box center [1479, 25] width 87 height 26
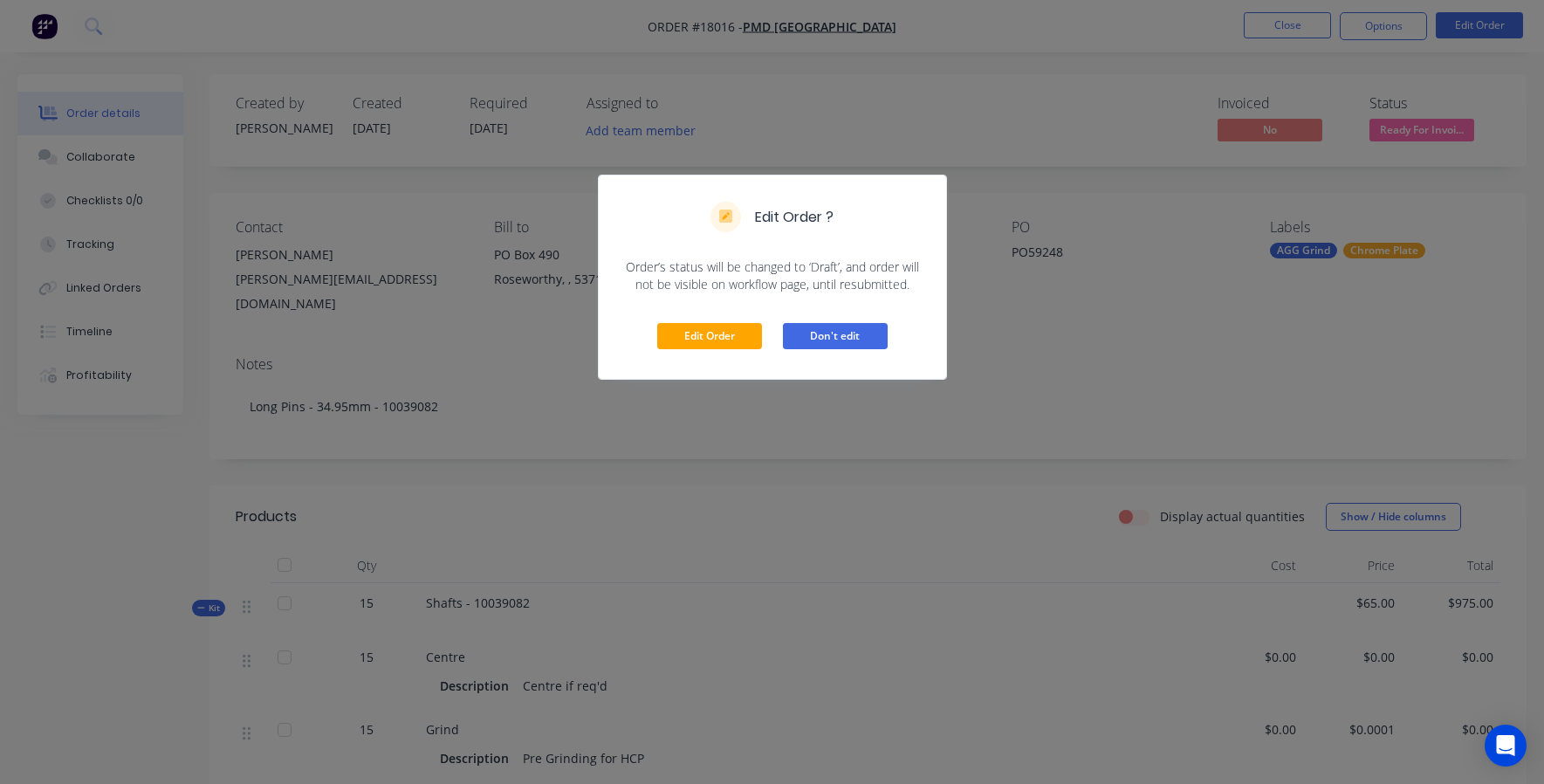
click at [829, 347] on button "Don't edit" at bounding box center [835, 335] width 105 height 26
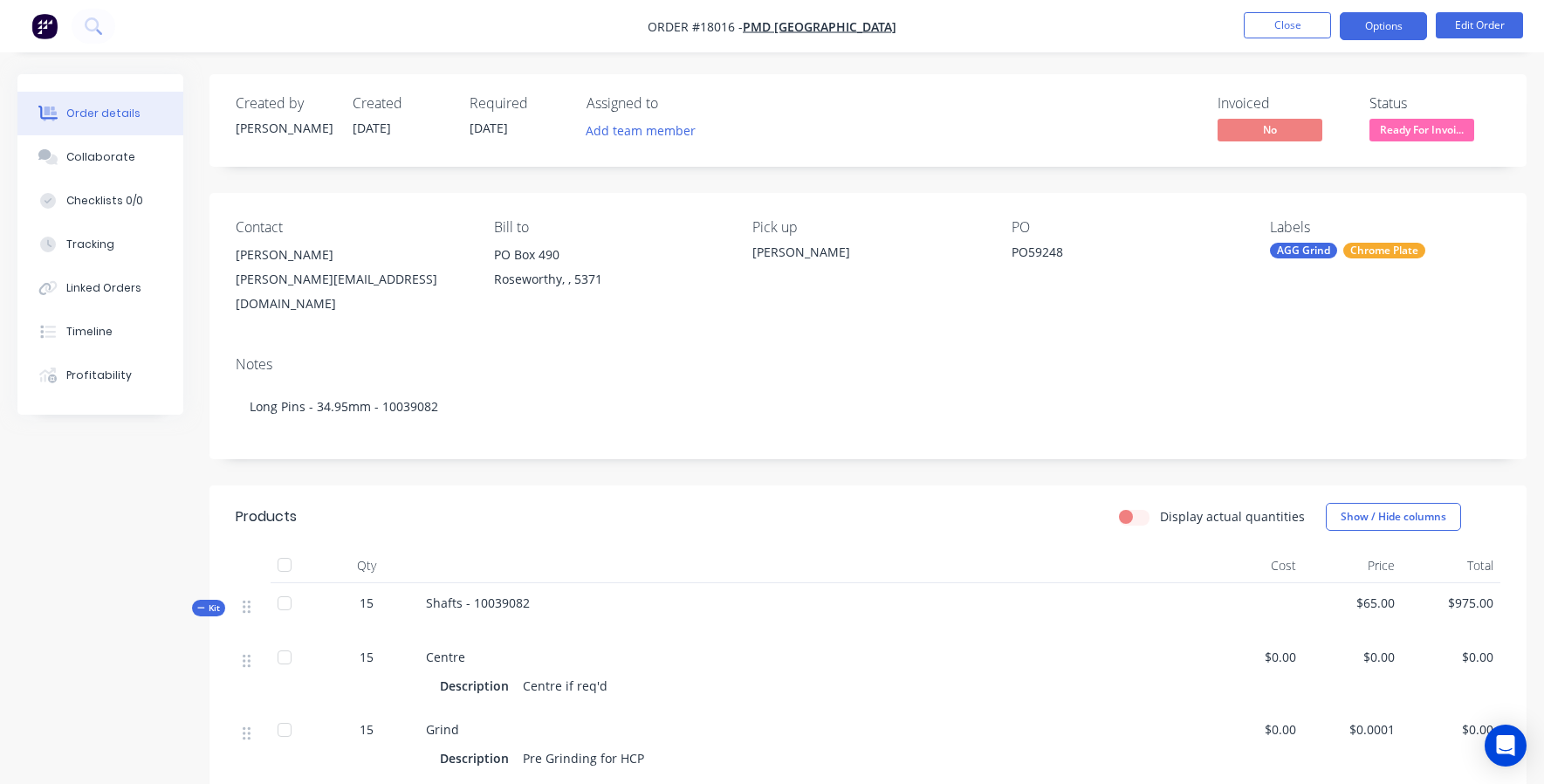
click at [1389, 29] on button "Options" at bounding box center [1383, 26] width 87 height 28
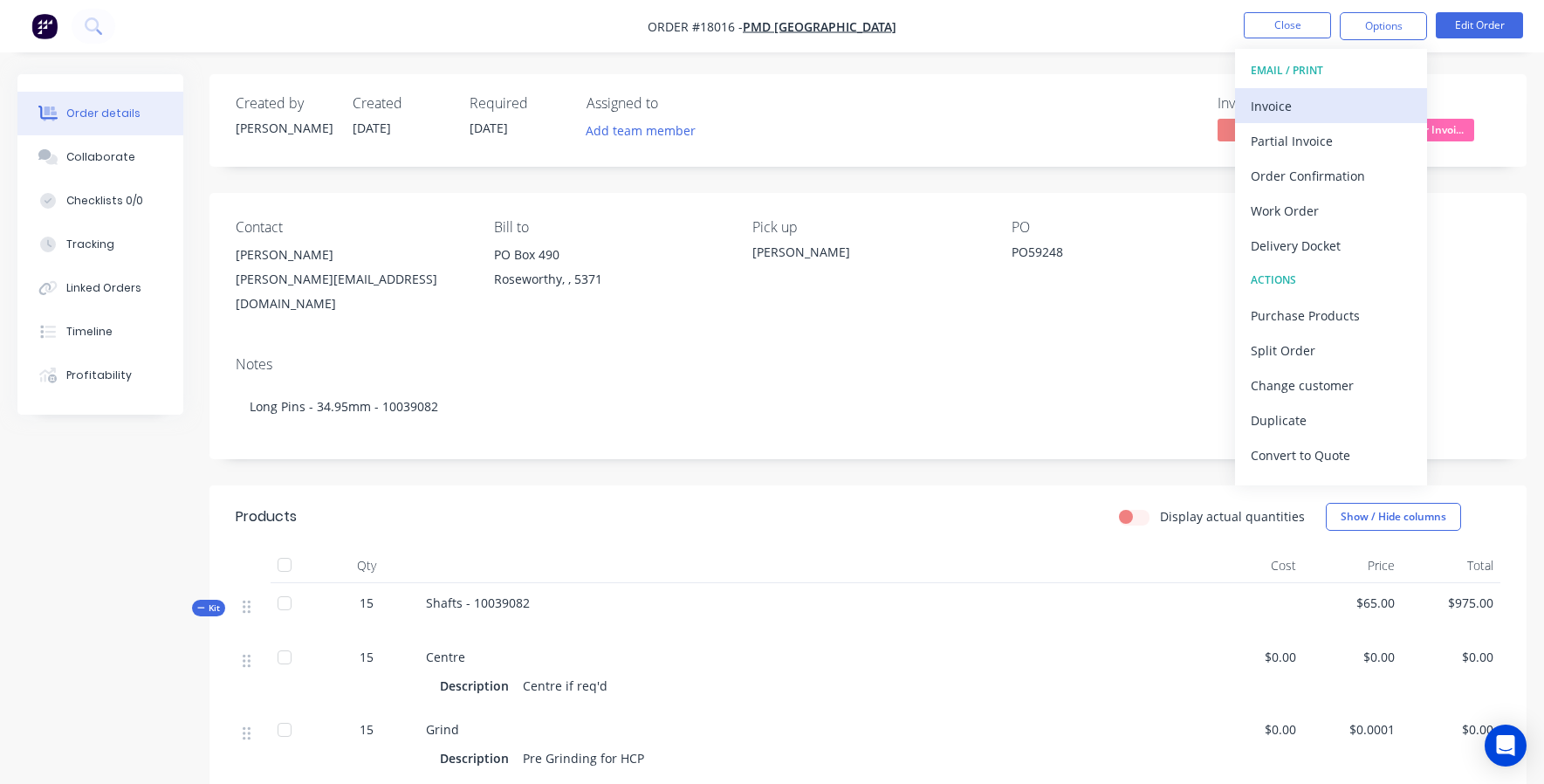
click at [1296, 110] on div "Invoice" at bounding box center [1330, 106] width 160 height 25
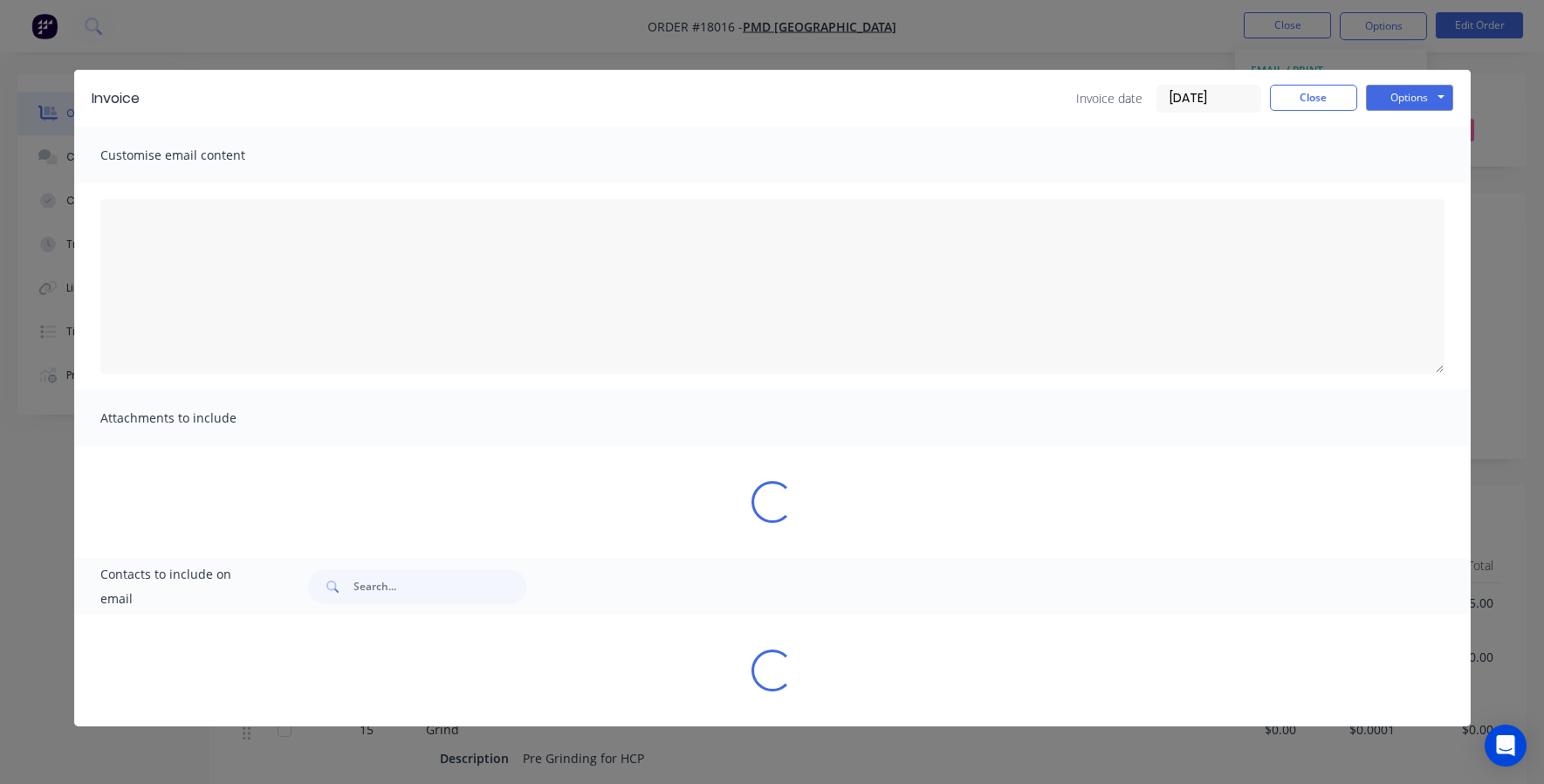
type textarea "A PDF copy of the order has been attached to this email. To view your order onl…"
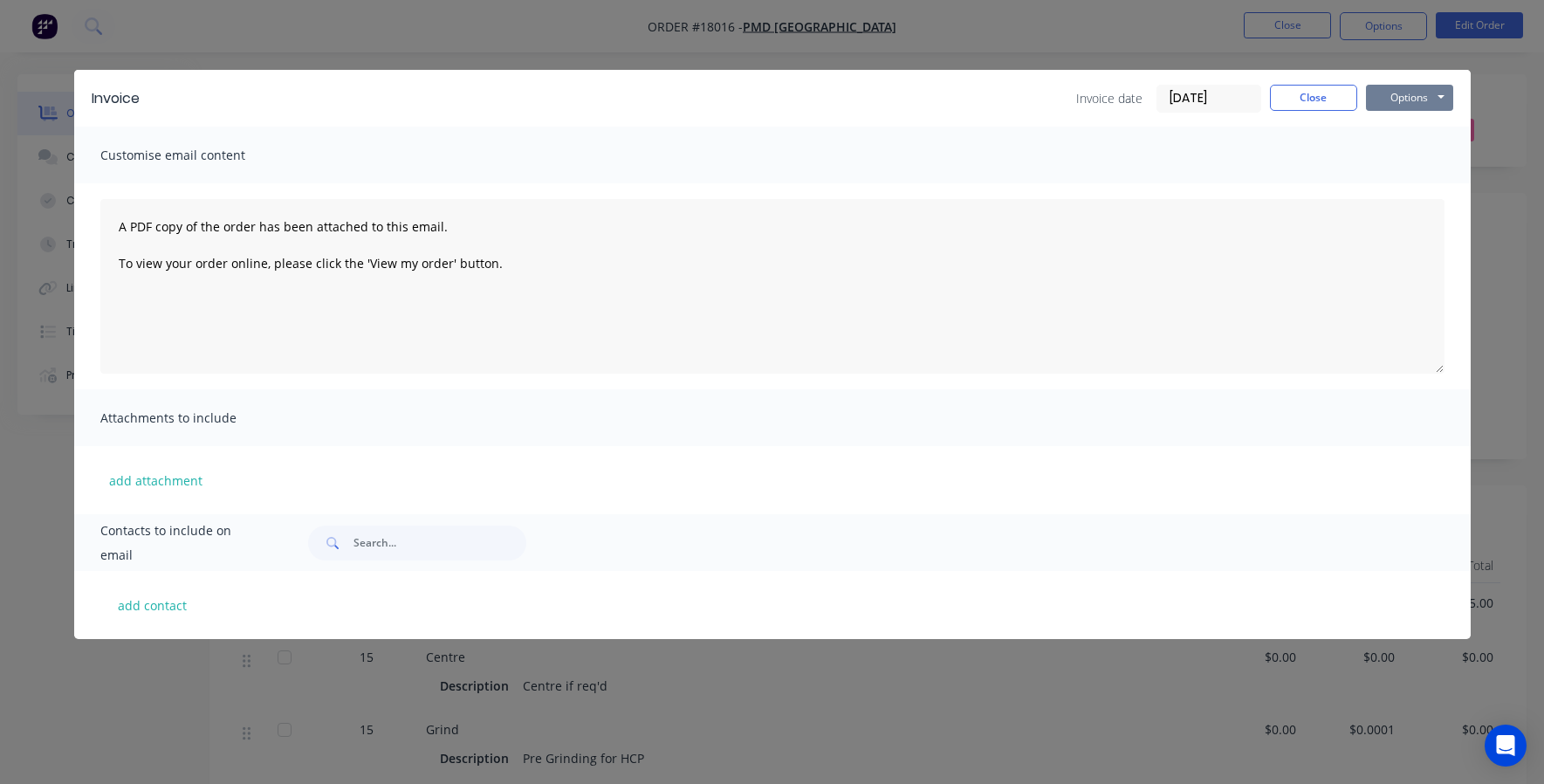
click at [1403, 105] on button "Options" at bounding box center [1410, 97] width 87 height 26
click at [1406, 158] on button "Print" at bounding box center [1422, 157] width 112 height 29
click at [1312, 105] on button "Close" at bounding box center [1313, 97] width 87 height 26
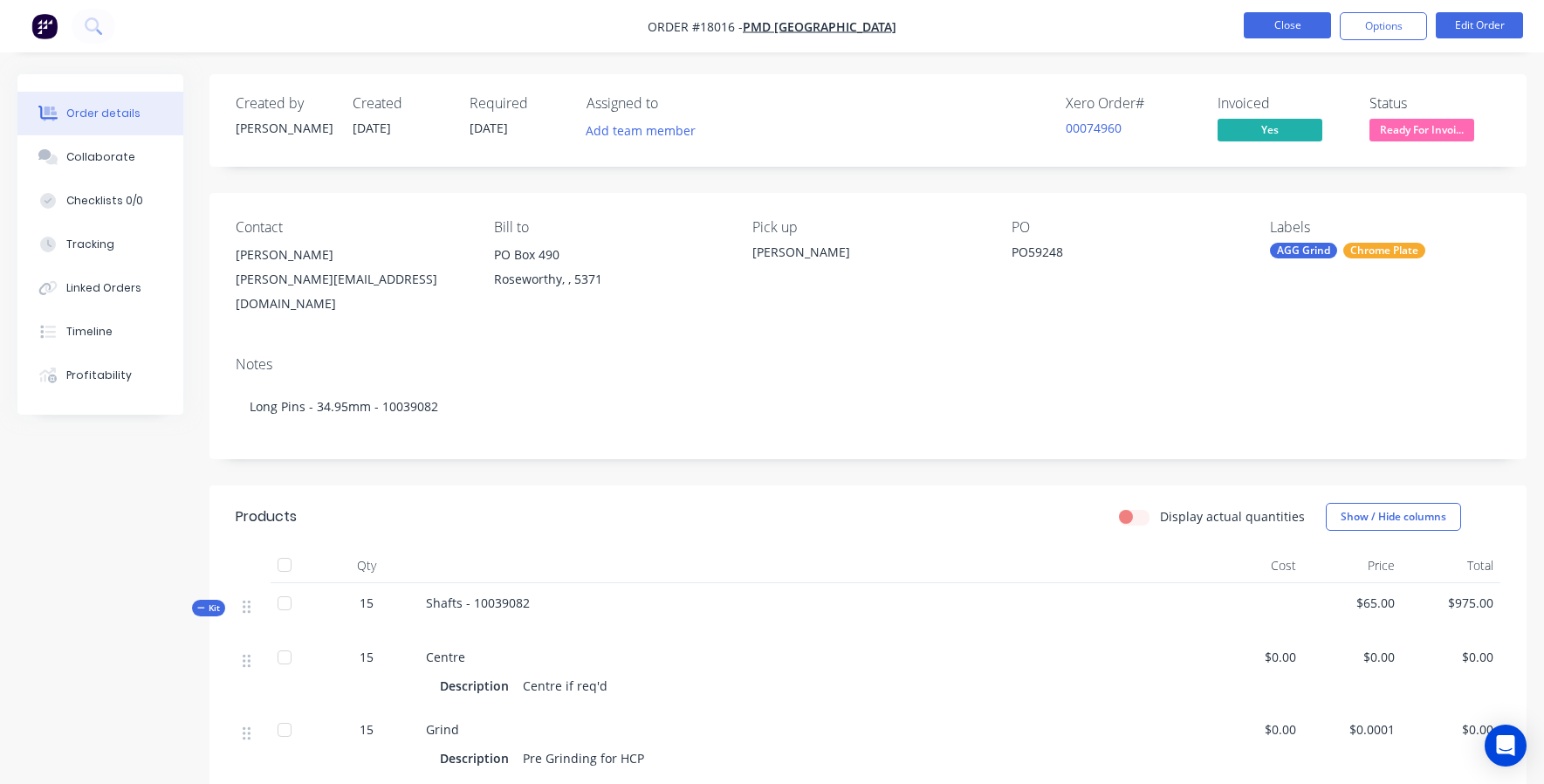
click at [1288, 30] on button "Close" at bounding box center [1287, 25] width 87 height 26
